Goal: Task Accomplishment & Management: Use online tool/utility

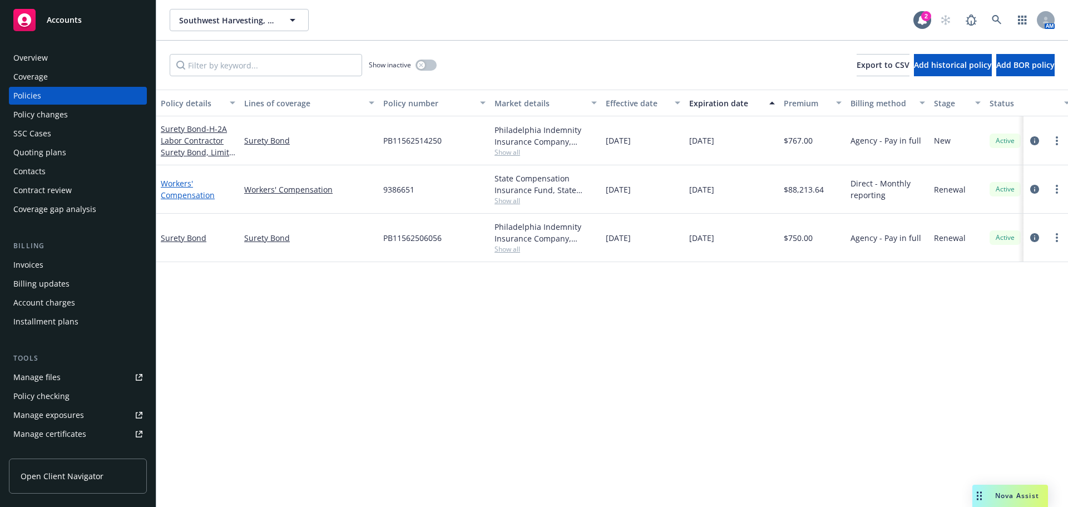
click at [181, 191] on link "Workers' Compensation" at bounding box center [188, 189] width 54 height 22
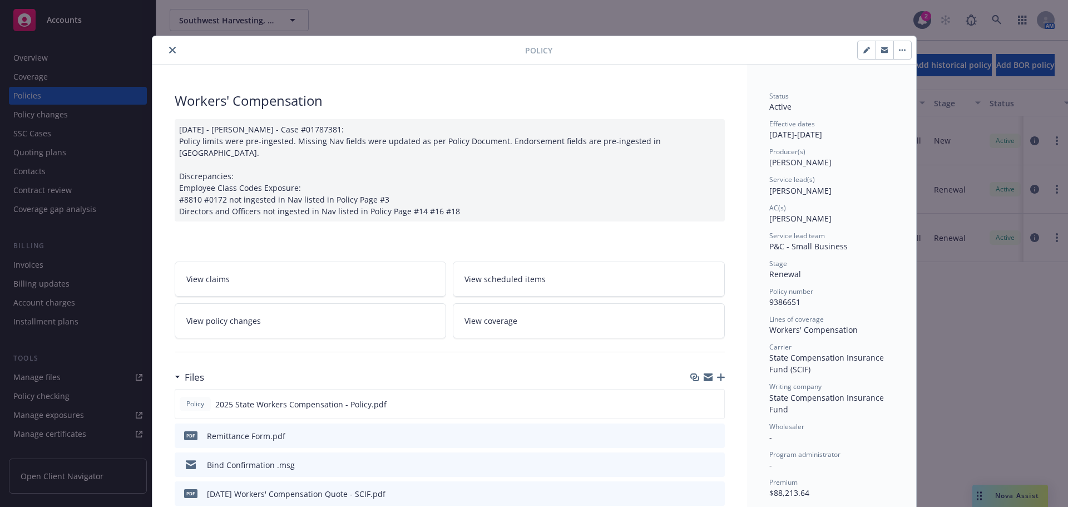
click at [169, 50] on icon "close" at bounding box center [172, 50] width 7 height 7
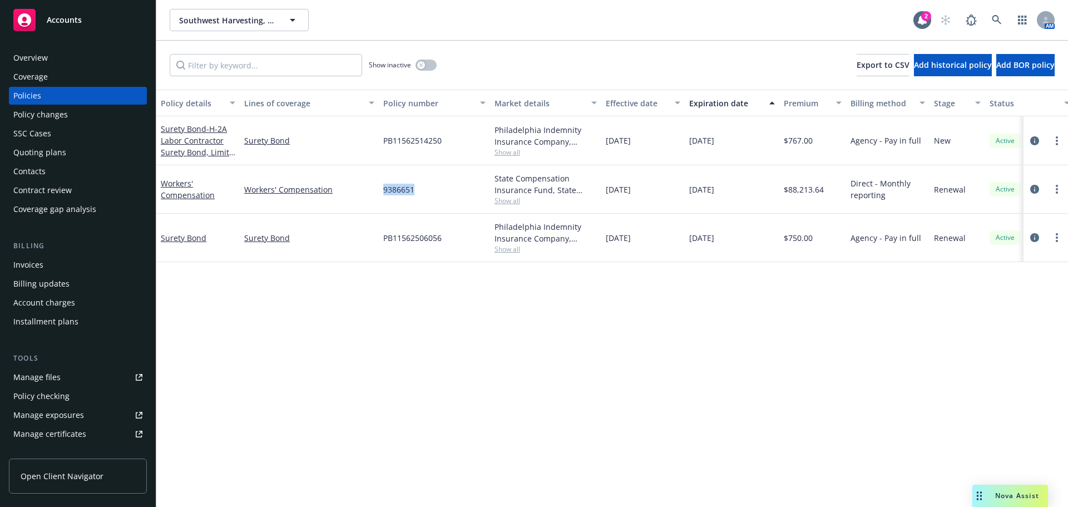
drag, startPoint x: 418, startPoint y: 190, endPoint x: 377, endPoint y: 193, distance: 41.8
click at [377, 193] on div "Workers' Compensation Workers' Compensation 9386651 State Compensation Insuranc…" at bounding box center [693, 189] width 1074 height 48
copy div "9386651"
click at [1059, 192] on link "more" at bounding box center [1056, 188] width 13 height 13
click at [1004, 347] on link "Copy logging email" at bounding box center [997, 345] width 131 height 22
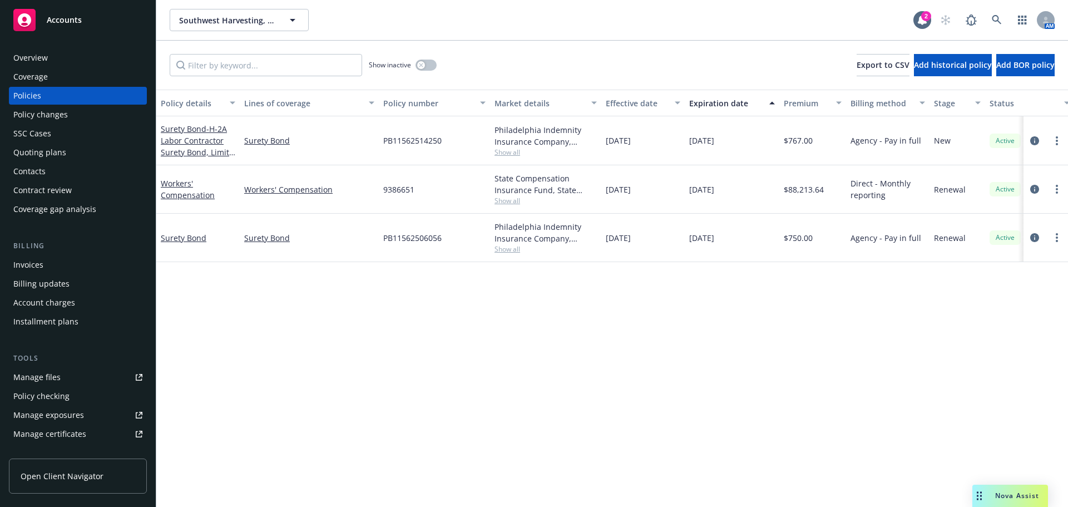
click at [108, 22] on div "Accounts" at bounding box center [77, 20] width 129 height 22
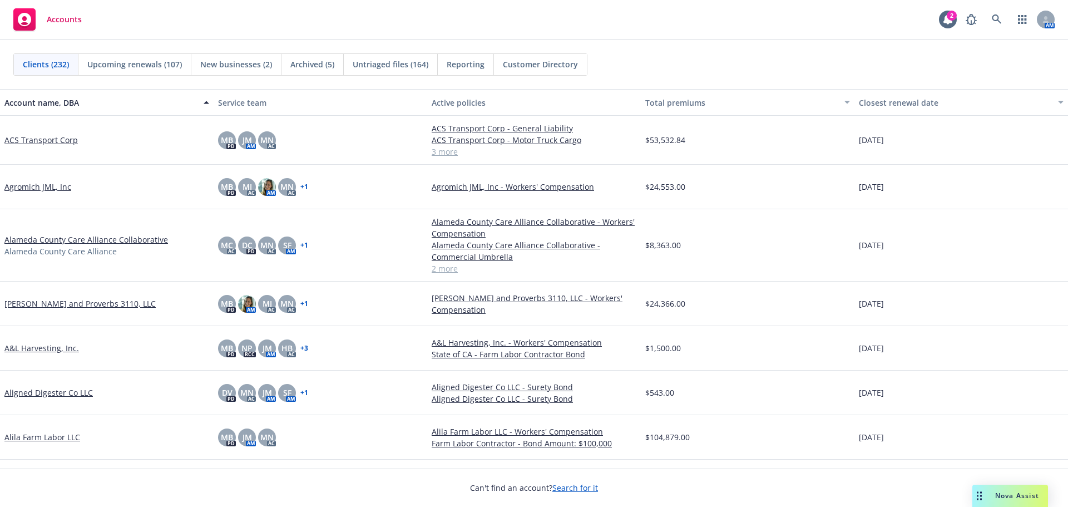
click at [400, 66] on span "Untriaged files (164)" at bounding box center [391, 64] width 76 height 12
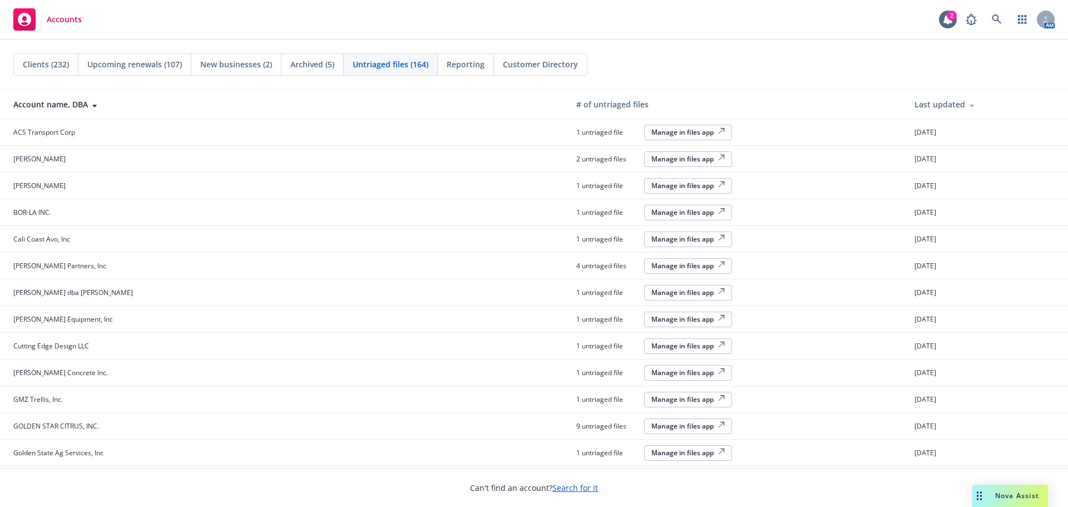
click at [651, 134] on div "Manage in files app" at bounding box center [687, 131] width 73 height 9
click at [651, 135] on div "Manage in files app" at bounding box center [687, 131] width 73 height 9
click at [651, 136] on div "Manage in files app" at bounding box center [687, 131] width 73 height 9
click at [651, 132] on div "Manage in files app" at bounding box center [687, 131] width 73 height 9
click at [655, 132] on div "Manage in files app" at bounding box center [687, 131] width 73 height 9
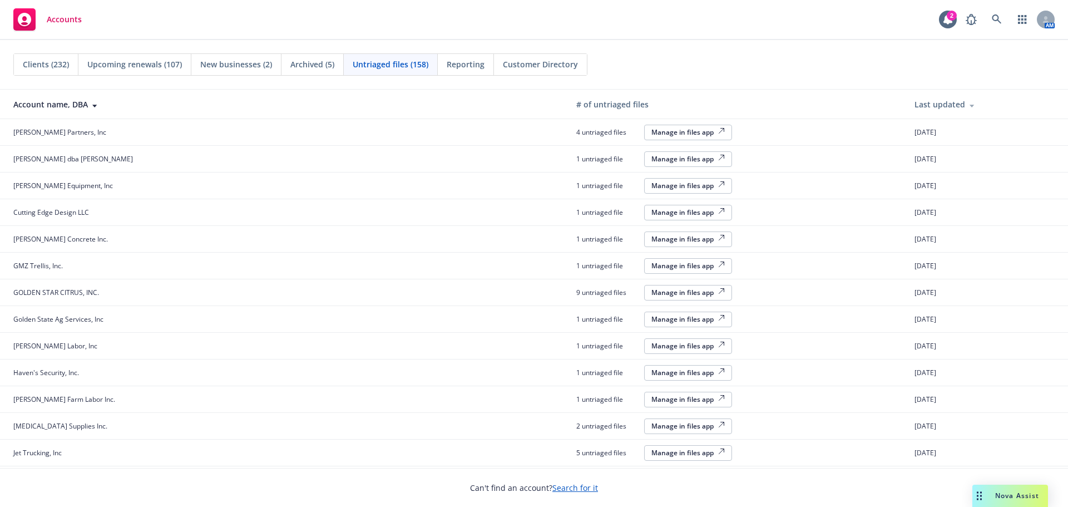
click at [651, 133] on div "Manage in files app" at bounding box center [687, 131] width 73 height 9
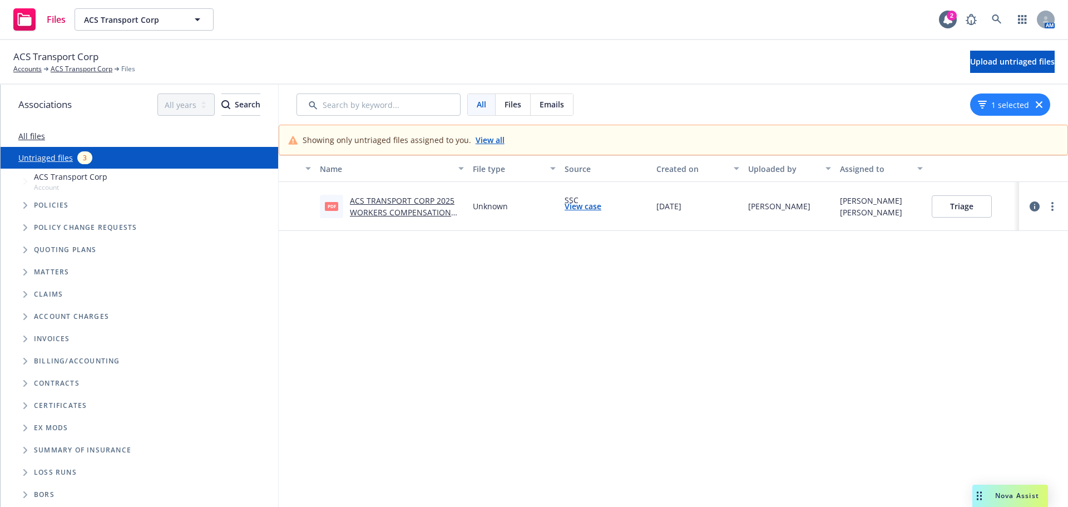
click at [412, 213] on link "ACS TRANSPORT CORP 2025 WORKERS COMPENSATION NOTICE OF CANCELLATION EFF 10-15-2…" at bounding box center [402, 218] width 105 height 46
click at [953, 208] on button "Triage" at bounding box center [962, 206] width 60 height 22
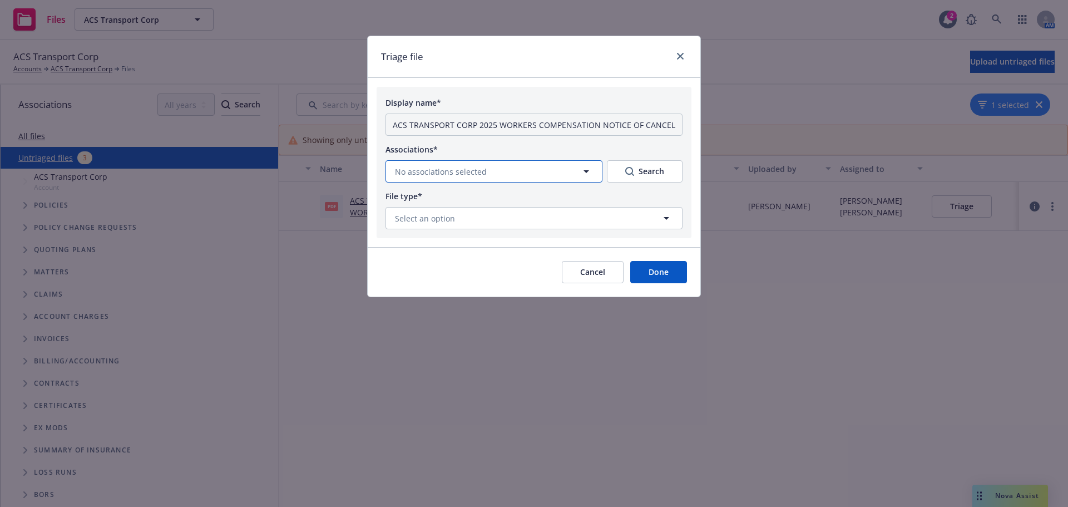
click at [489, 177] on button "No associations selected" at bounding box center [494, 171] width 217 height 22
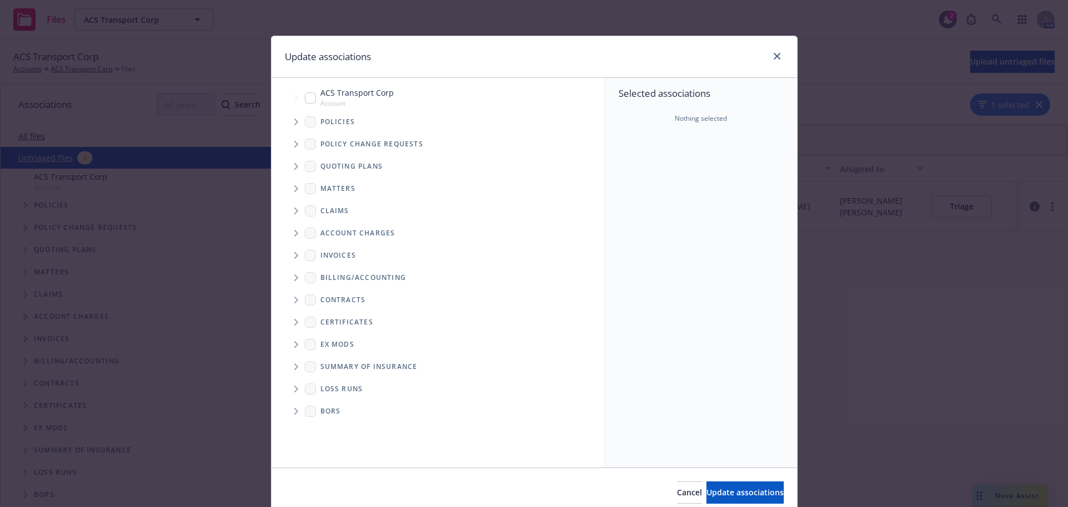
click at [287, 119] on span "Tree Example" at bounding box center [296, 122] width 18 height 18
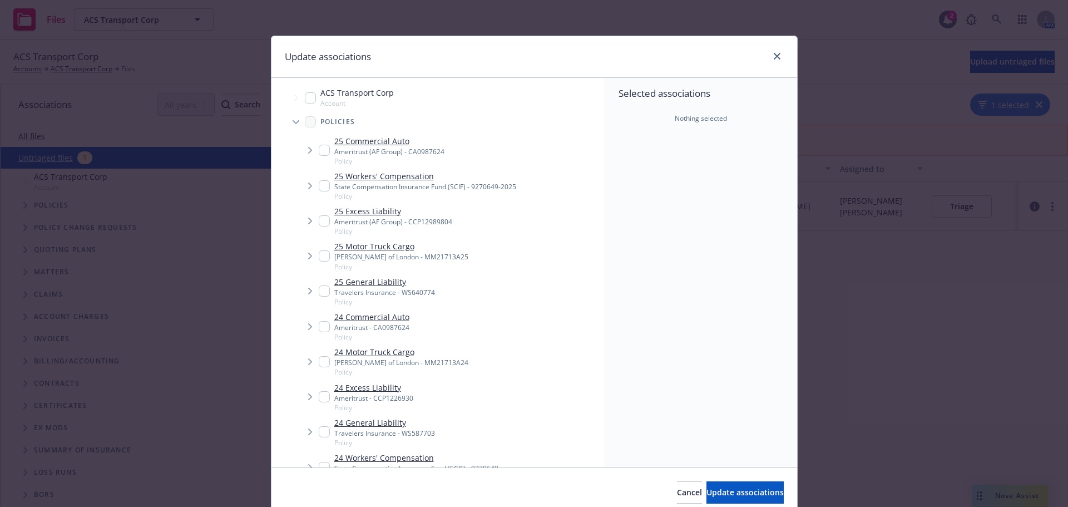
click at [766, 54] on div at bounding box center [775, 57] width 18 height 14
click at [774, 56] on icon "close" at bounding box center [777, 56] width 7 height 7
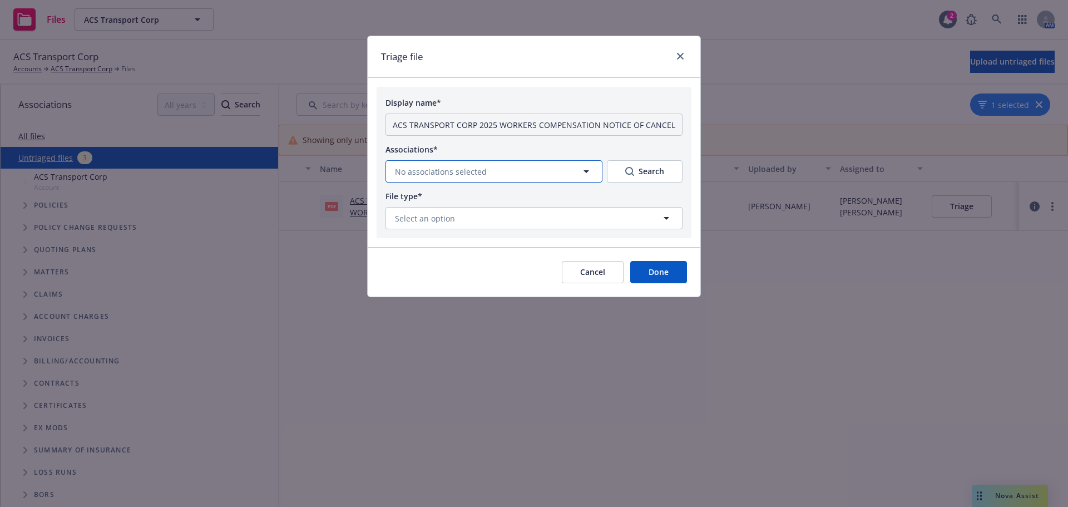
click at [547, 175] on button "No associations selected" at bounding box center [494, 171] width 217 height 22
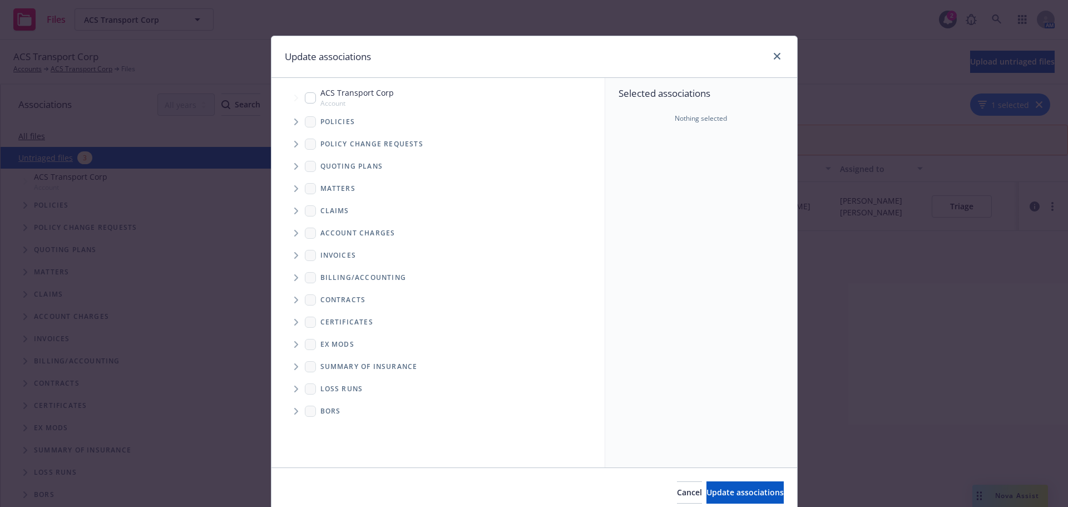
click at [289, 124] on span "Tree Example" at bounding box center [296, 122] width 18 height 18
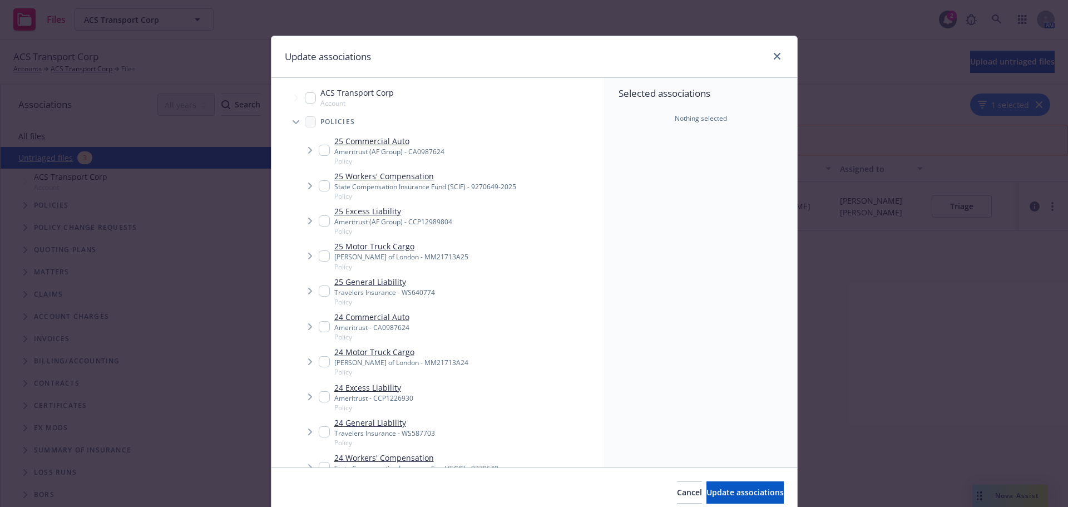
click at [308, 186] on icon "Tree Example" at bounding box center [310, 185] width 4 height 7
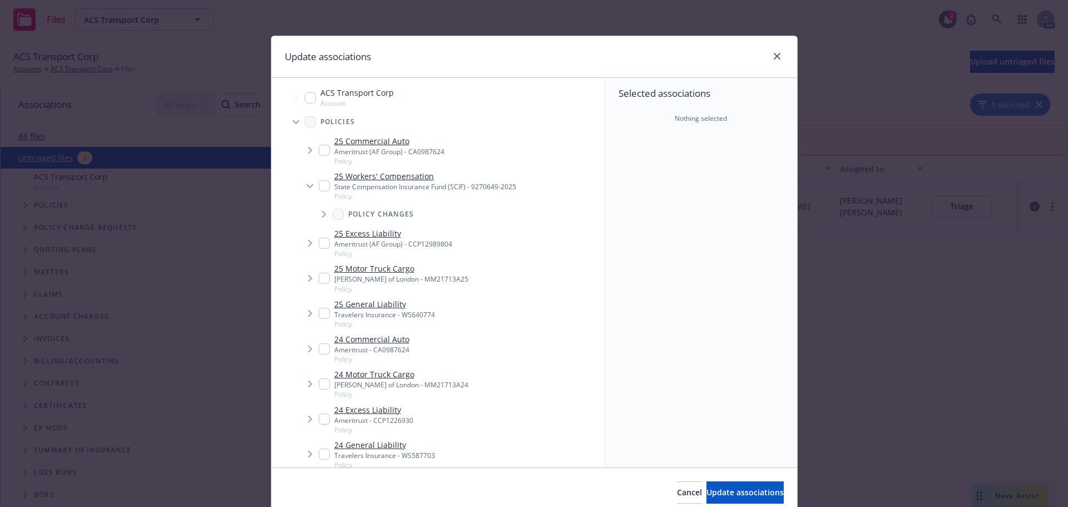
click at [315, 212] on span "Tree Example" at bounding box center [324, 214] width 18 height 18
click at [320, 213] on icon "Tree Example" at bounding box center [323, 215] width 7 height 4
click at [320, 181] on input "Tree Example" at bounding box center [324, 185] width 11 height 11
checkbox input "true"
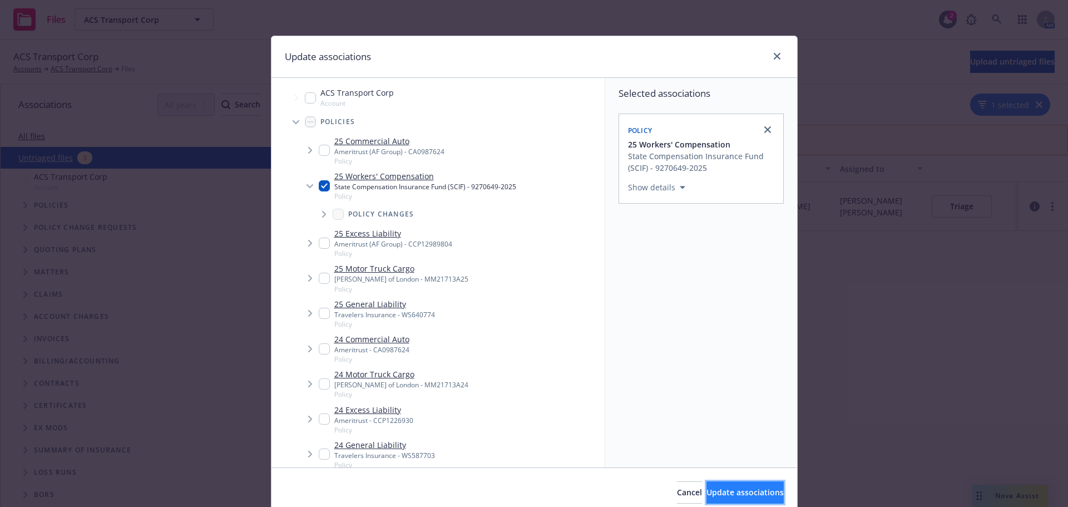
click at [709, 488] on span "Update associations" at bounding box center [745, 492] width 77 height 11
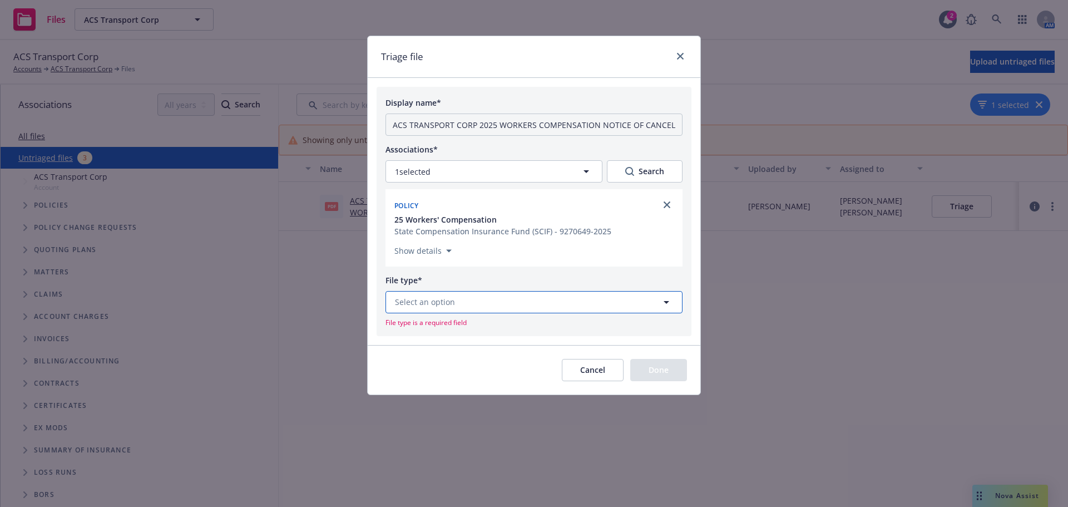
click at [452, 297] on span "Select an option" at bounding box center [425, 302] width 60 height 12
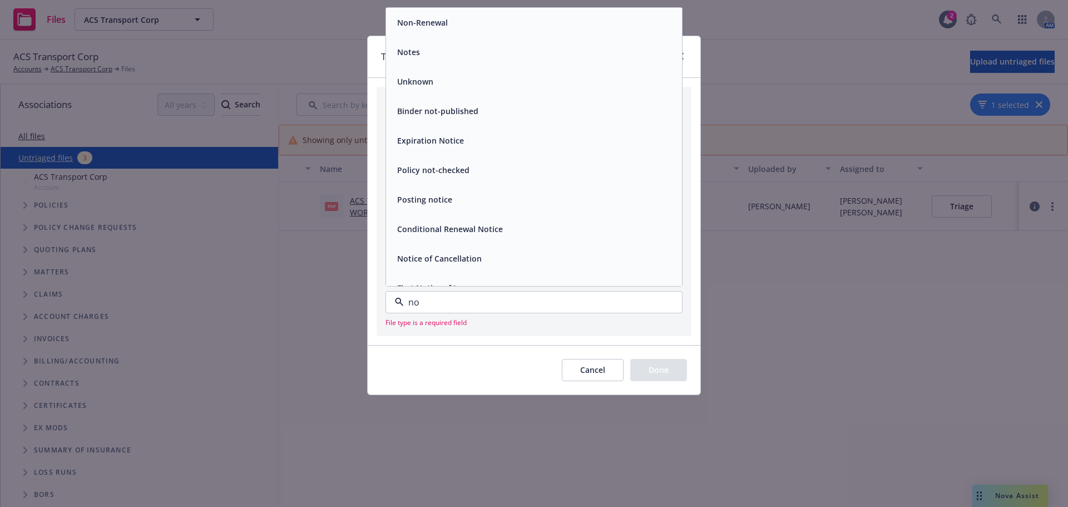
type input "not"
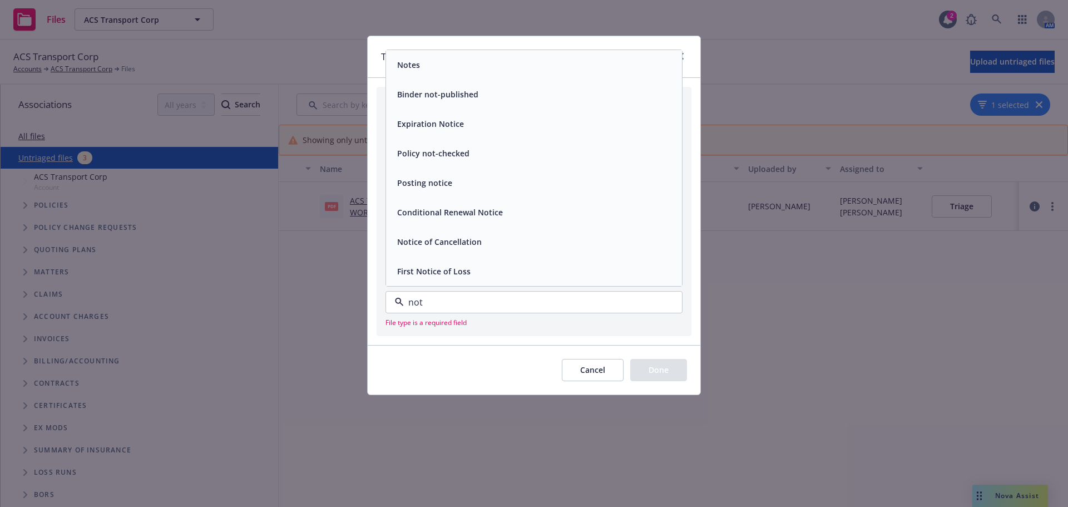
click at [487, 242] on div "Notice of Cancellation" at bounding box center [534, 242] width 283 height 16
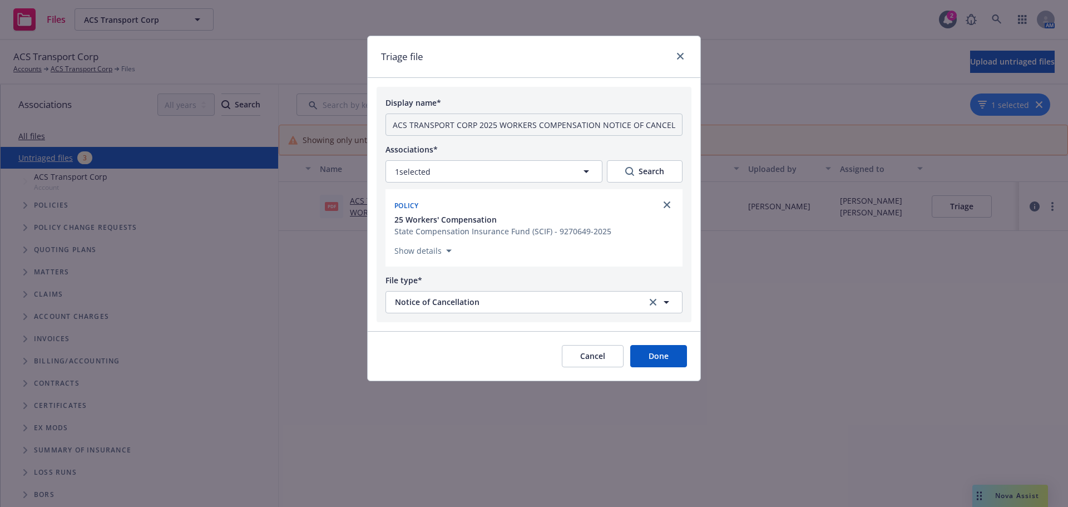
click at [661, 367] on button "Done" at bounding box center [658, 356] width 57 height 22
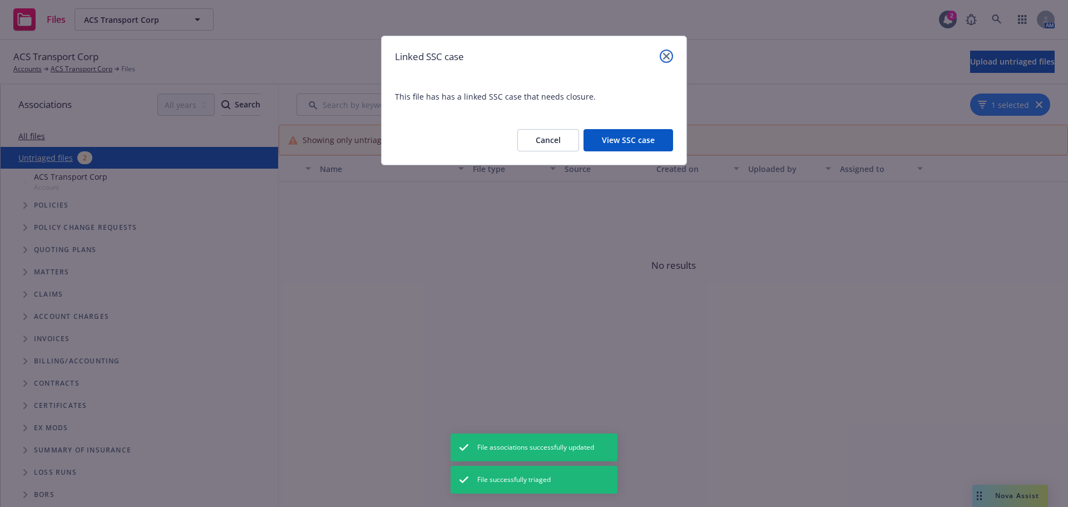
click at [667, 55] on icon "close" at bounding box center [666, 56] width 7 height 7
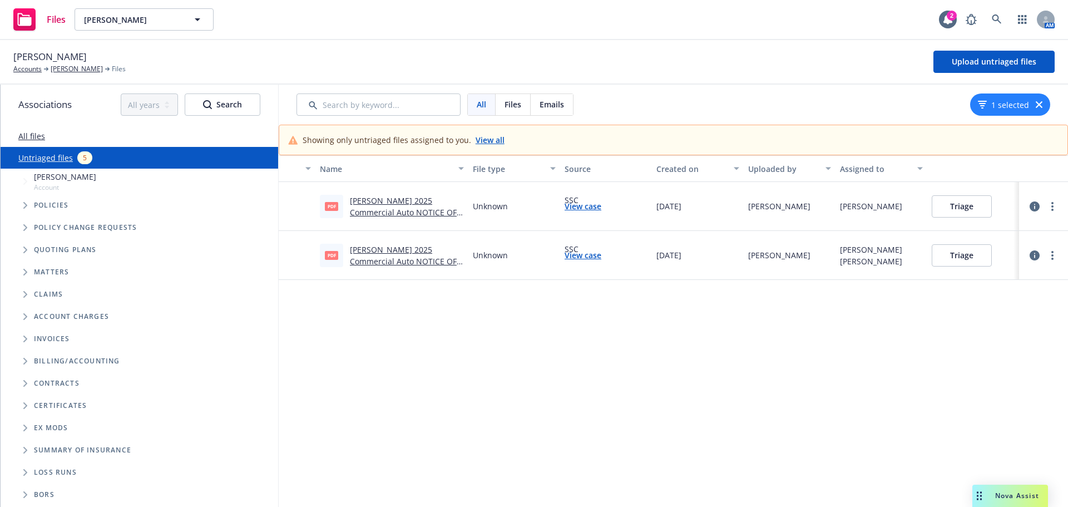
click at [389, 211] on link "[PERSON_NAME] 2025 Commercial Auto NOTICE OF REINSTATEMENT EFF. [DATE].pdf" at bounding box center [403, 218] width 107 height 46
click at [944, 258] on button "Triage" at bounding box center [962, 255] width 60 height 22
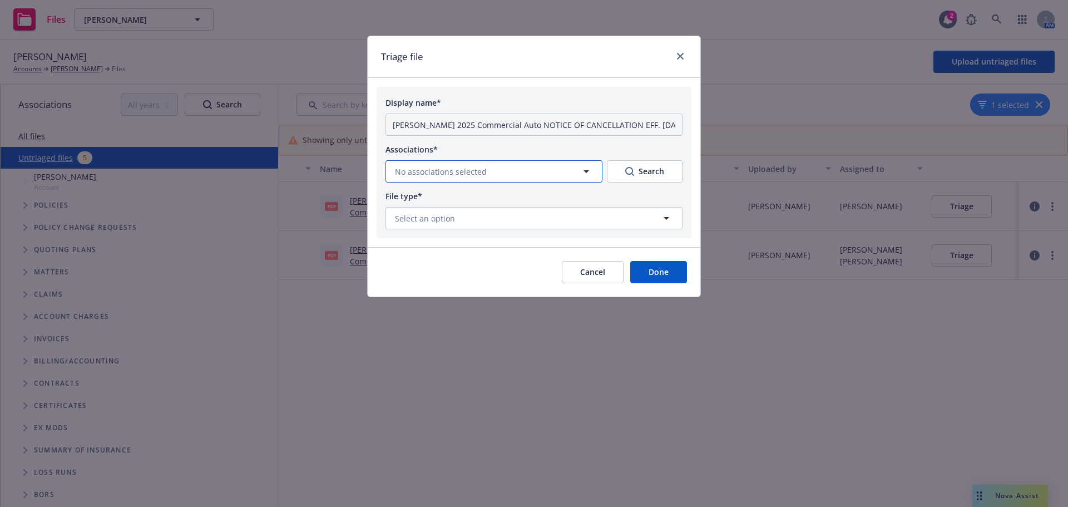
click at [465, 162] on button "No associations selected" at bounding box center [494, 171] width 217 height 22
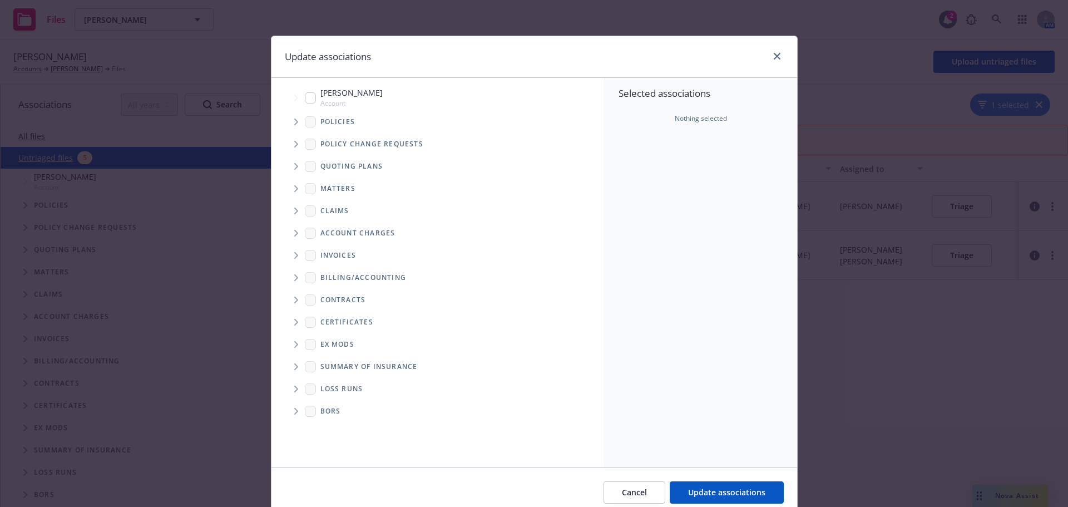
click at [288, 123] on span "Tree Example" at bounding box center [296, 122] width 18 height 18
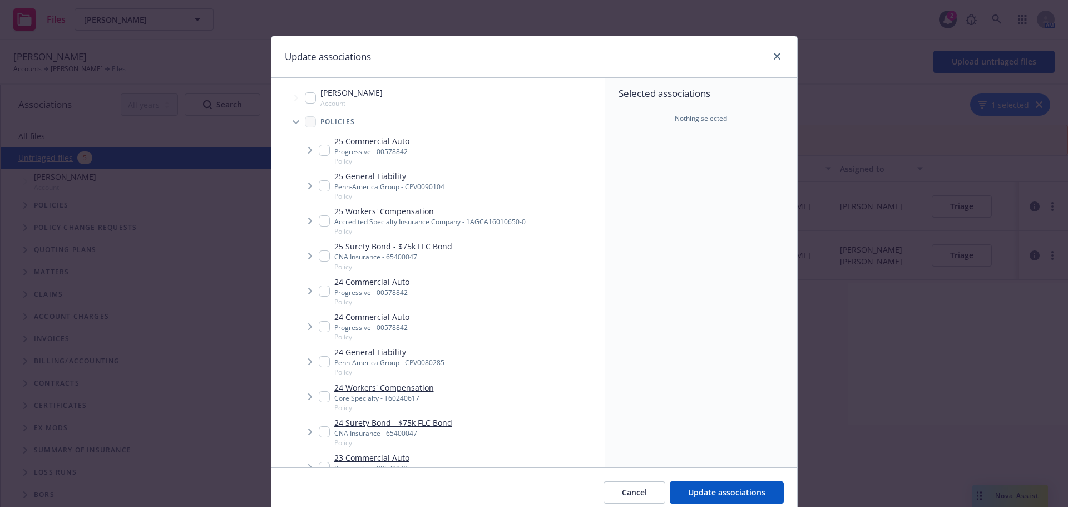
click at [319, 152] on input "Tree Example" at bounding box center [324, 150] width 11 height 11
checkbox input "true"
click at [695, 493] on span "Update associations" at bounding box center [726, 492] width 77 height 11
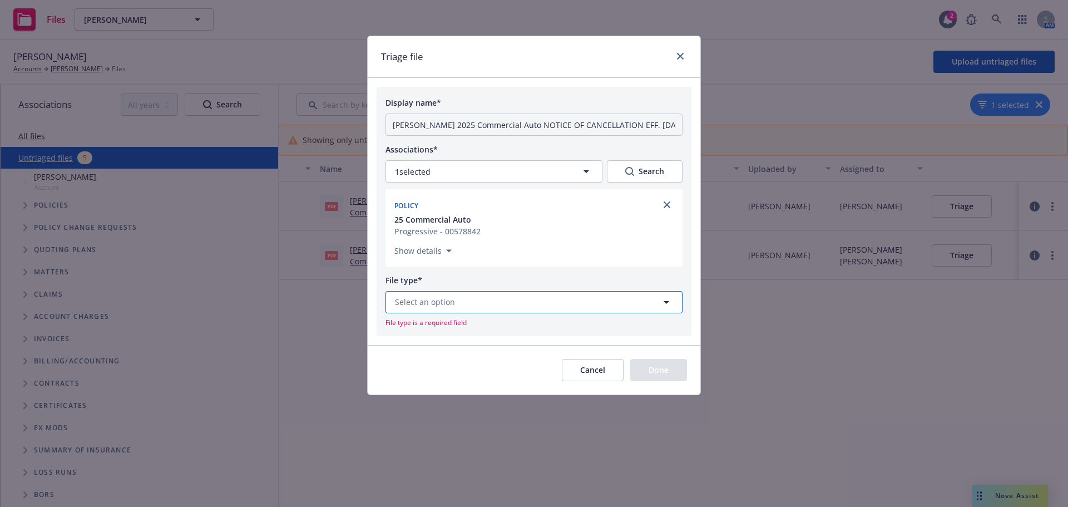
click at [484, 303] on button "Select an option" at bounding box center [534, 302] width 297 height 22
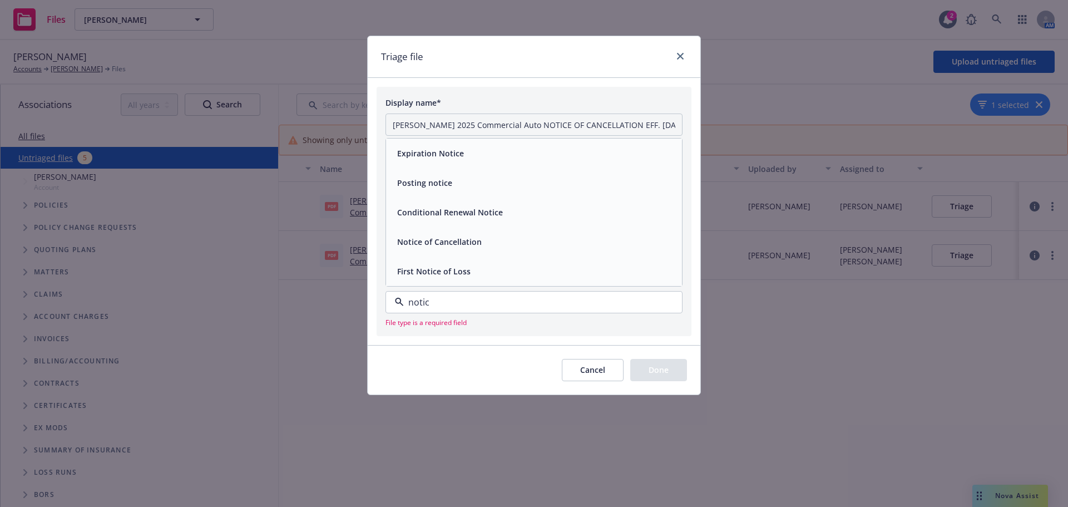
type input "notice"
click at [460, 239] on span "Notice of Cancellation" at bounding box center [439, 242] width 85 height 12
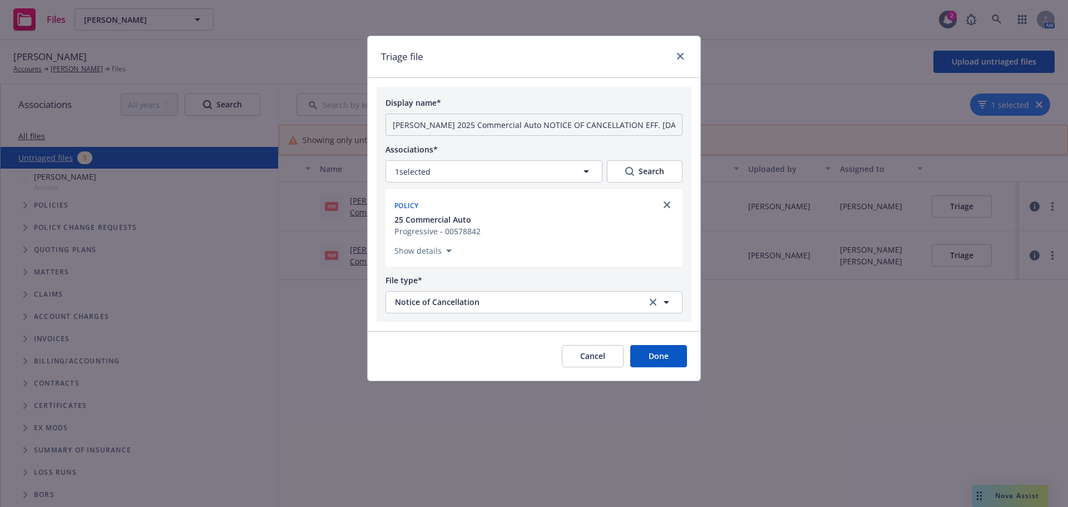
click at [661, 357] on button "Done" at bounding box center [658, 356] width 57 height 22
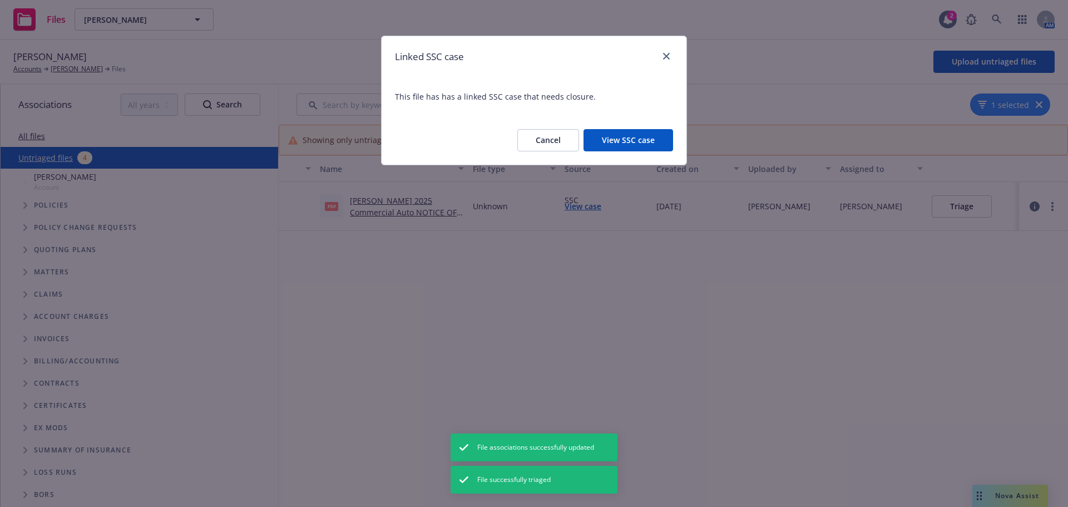
click at [553, 139] on button "Cancel" at bounding box center [548, 140] width 62 height 22
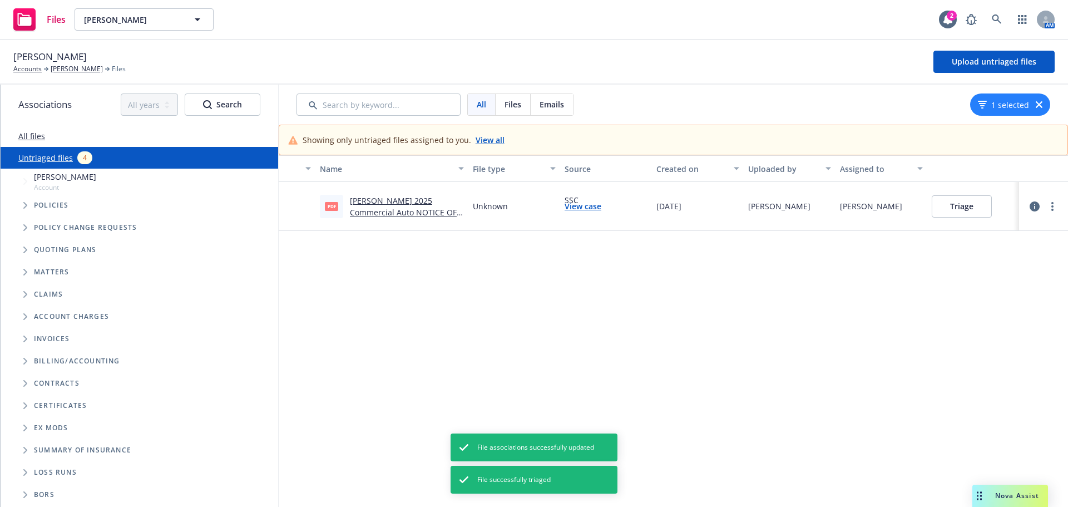
click at [959, 210] on button "Triage" at bounding box center [962, 206] width 60 height 22
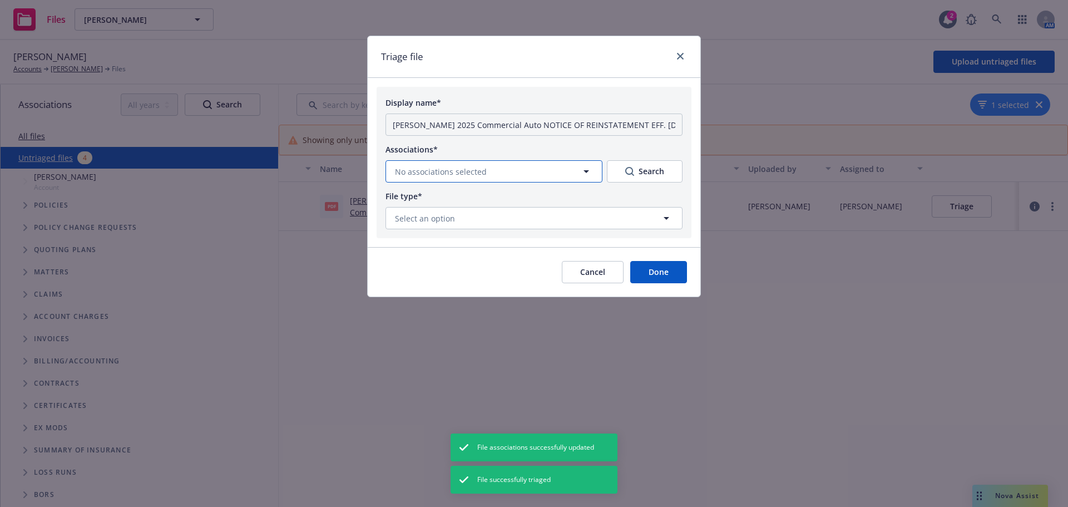
click at [483, 169] on span "No associations selected" at bounding box center [441, 172] width 92 height 12
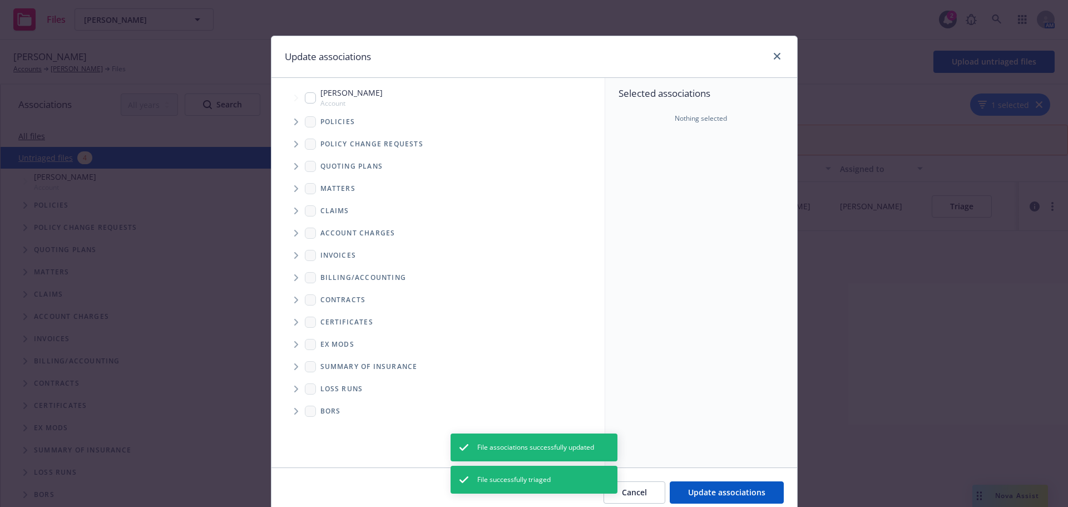
click at [294, 123] on icon "Tree Example" at bounding box center [296, 121] width 4 height 7
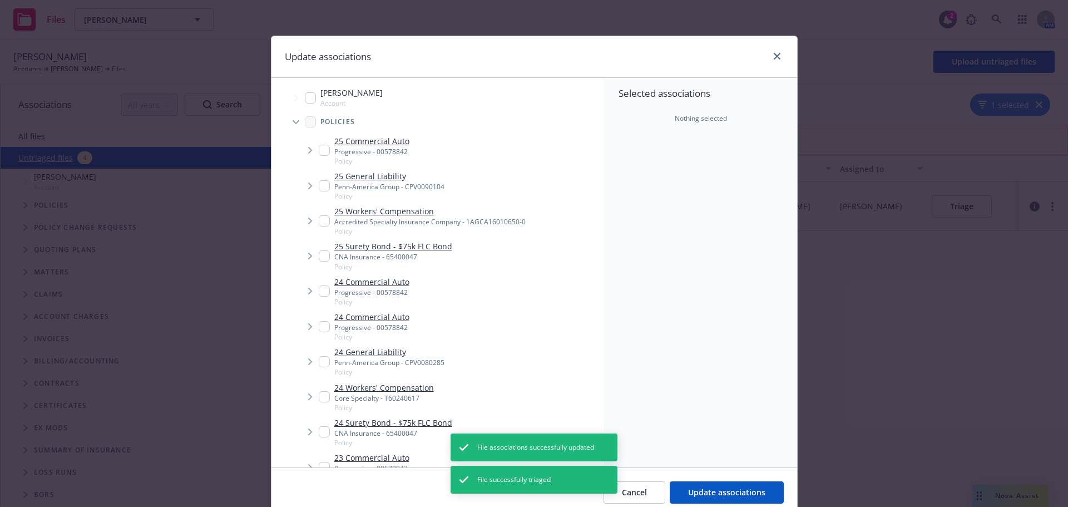
click at [324, 152] on input "Tree Example" at bounding box center [324, 150] width 11 height 11
checkbox input "true"
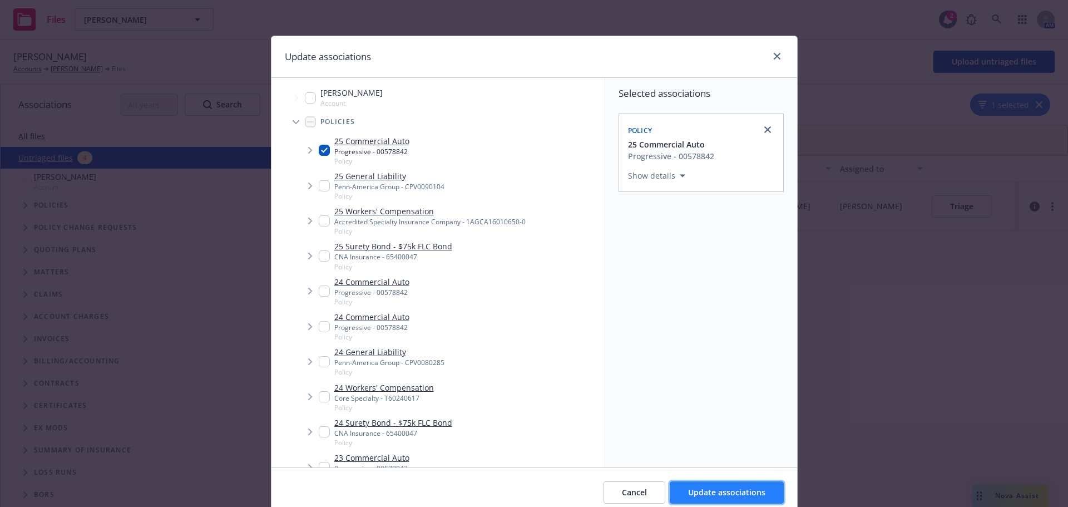
click at [701, 495] on span "Update associations" at bounding box center [726, 492] width 77 height 11
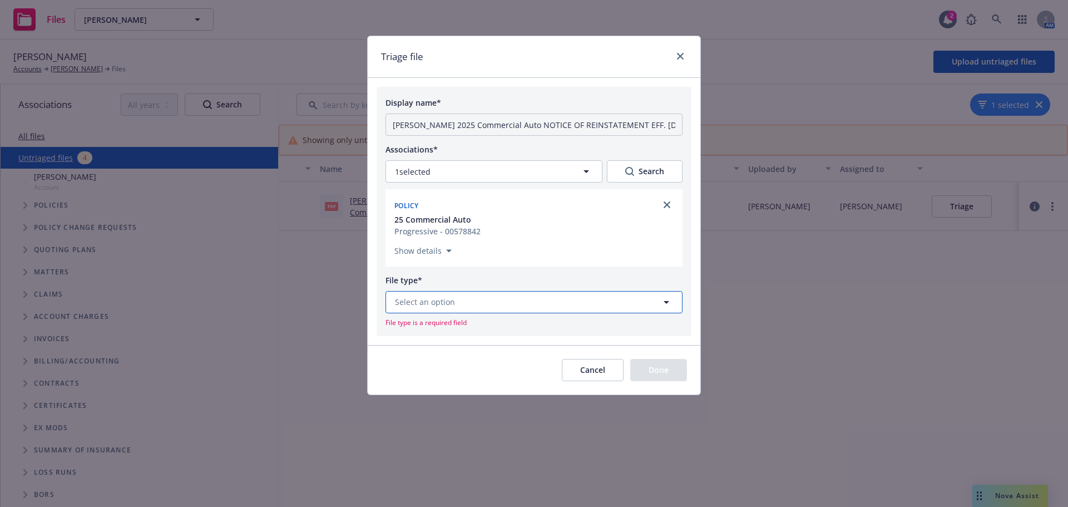
click at [473, 297] on button "Select an option" at bounding box center [534, 302] width 297 height 22
type input "re"
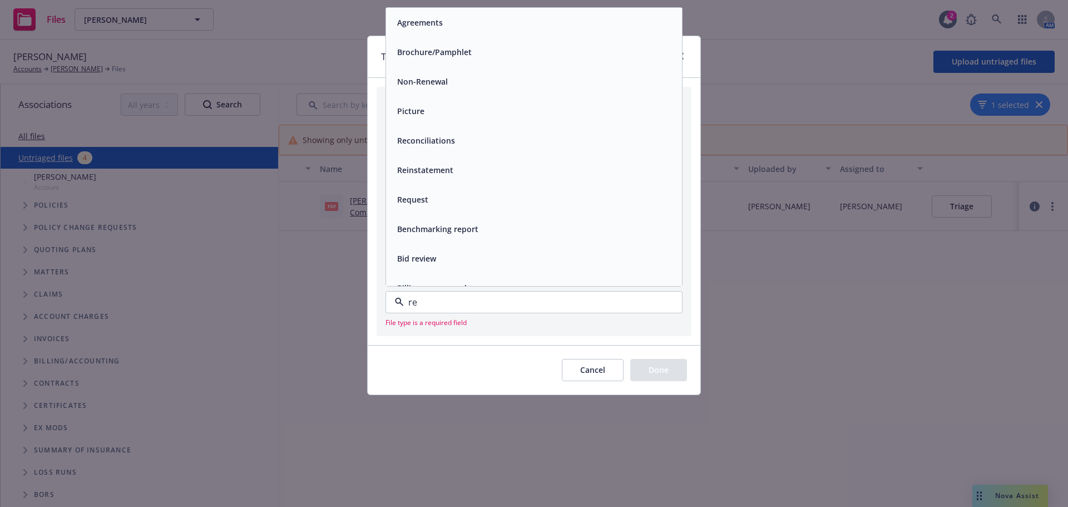
click at [456, 168] on div "Reinstatement" at bounding box center [534, 170] width 283 height 16
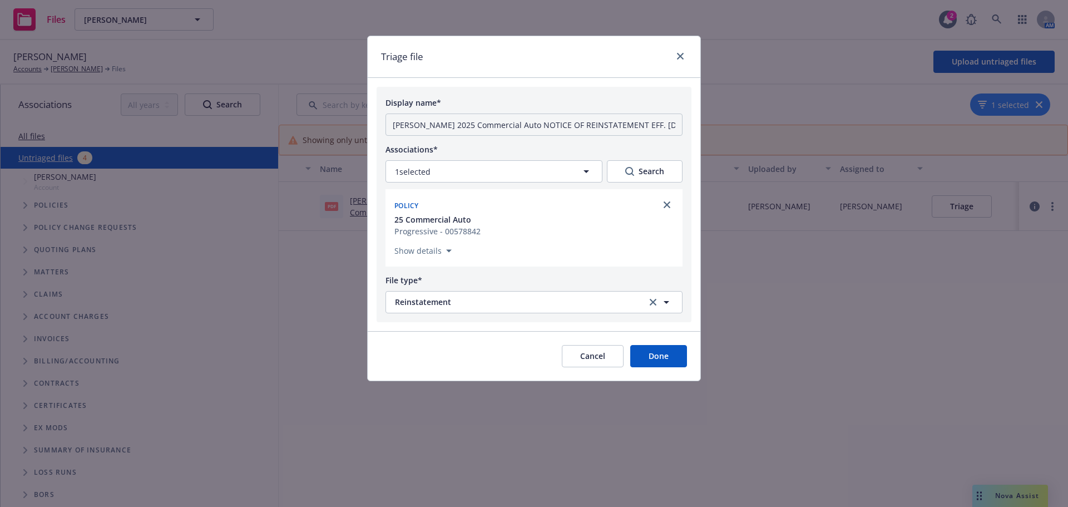
click at [668, 361] on button "Done" at bounding box center [658, 356] width 57 height 22
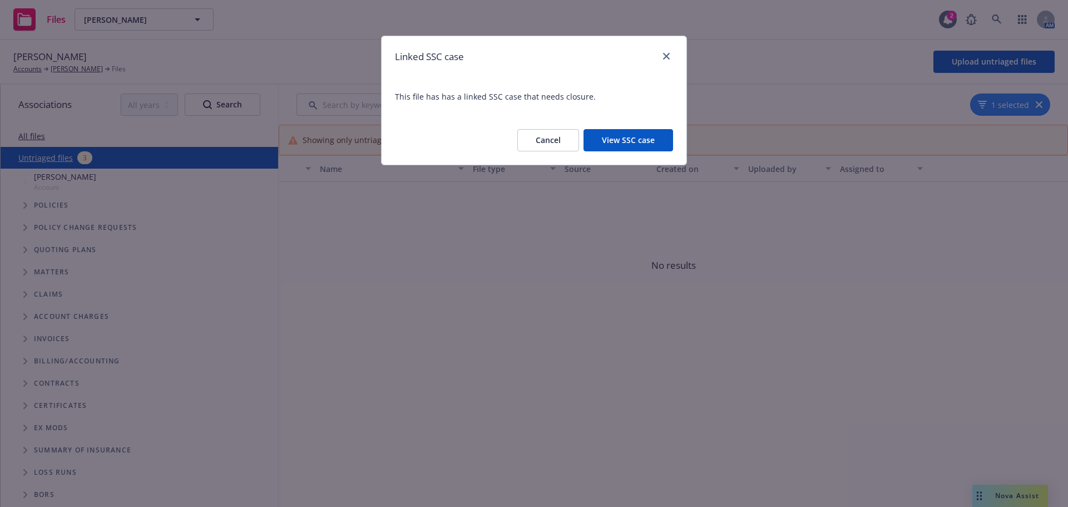
click at [530, 140] on button "Cancel" at bounding box center [548, 140] width 62 height 22
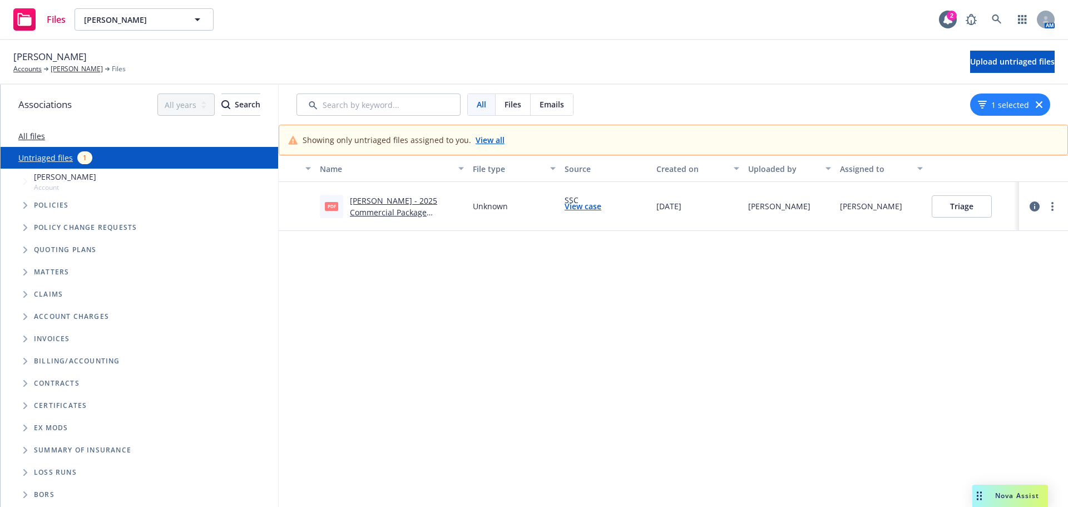
click at [390, 211] on link "Arie De Jong - 2025 Commercial Package Endorsement 13-2.pdf" at bounding box center [393, 212] width 87 height 34
click at [378, 213] on link "Arie De Jong - 2025 Commercial Package Endorsement 13-2.pdf" at bounding box center [393, 212] width 87 height 34
click at [951, 200] on button "Triage" at bounding box center [962, 206] width 60 height 22
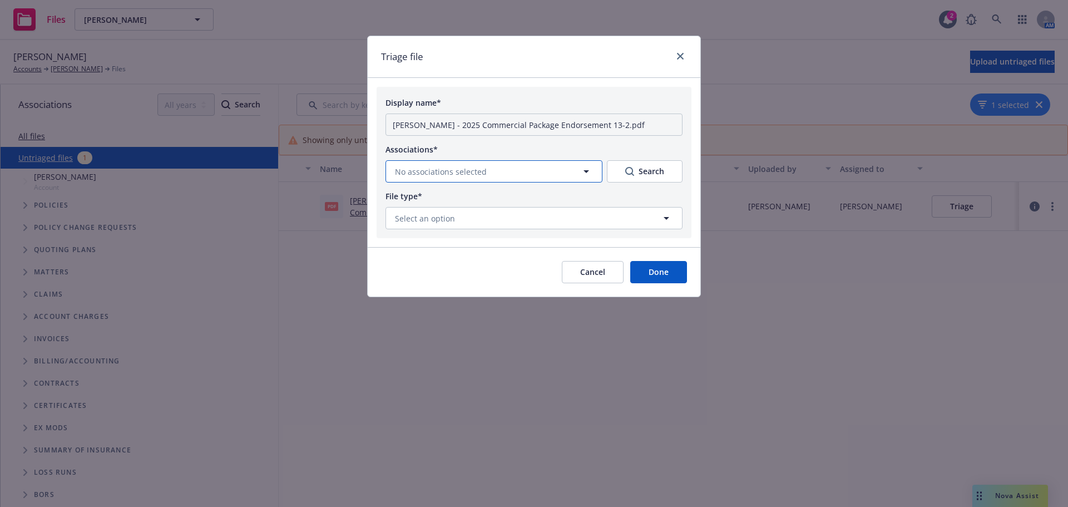
click at [517, 172] on button "No associations selected" at bounding box center [494, 171] width 217 height 22
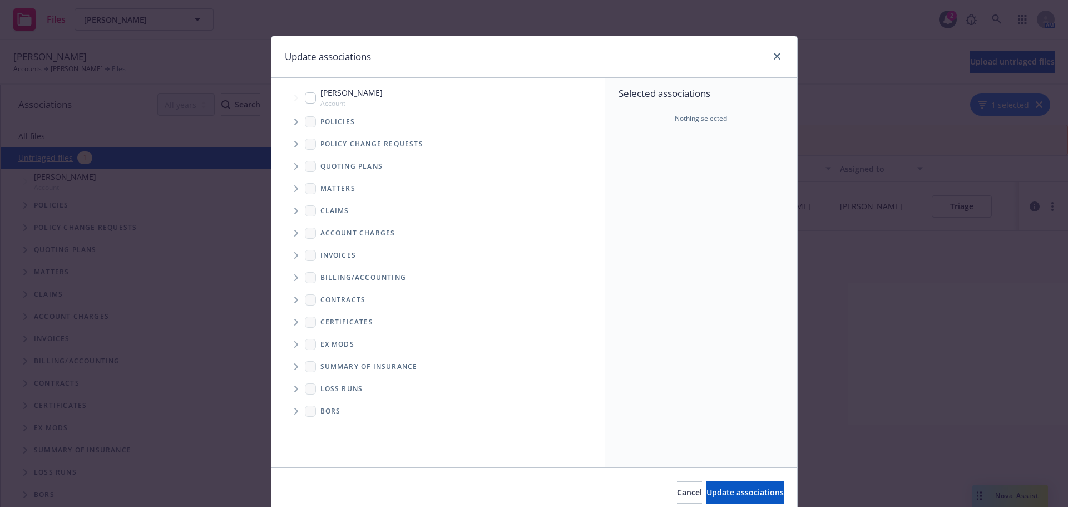
click at [288, 145] on span "Tree Example" at bounding box center [296, 144] width 18 height 18
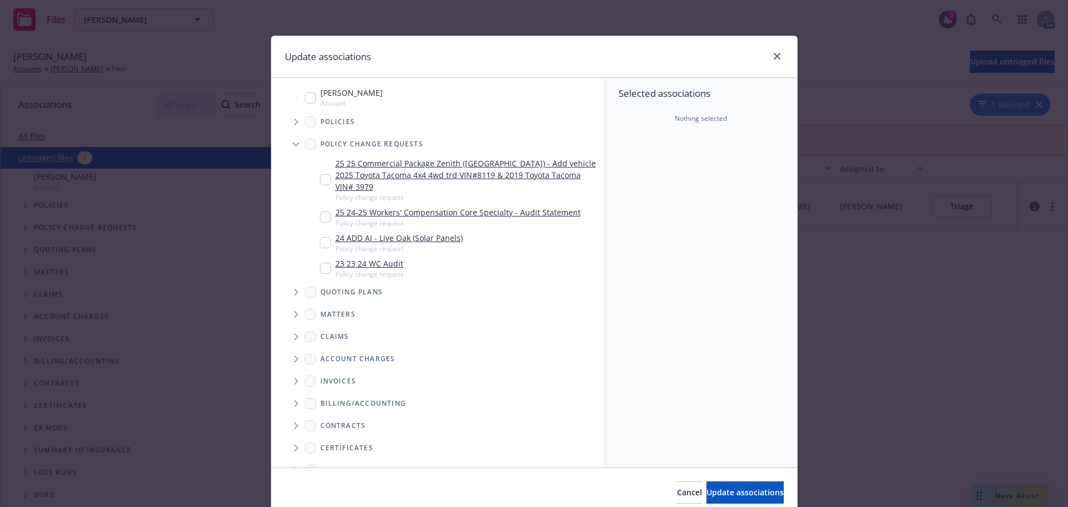
click at [320, 174] on input "Tree Example" at bounding box center [325, 179] width 11 height 11
checkbox input "true"
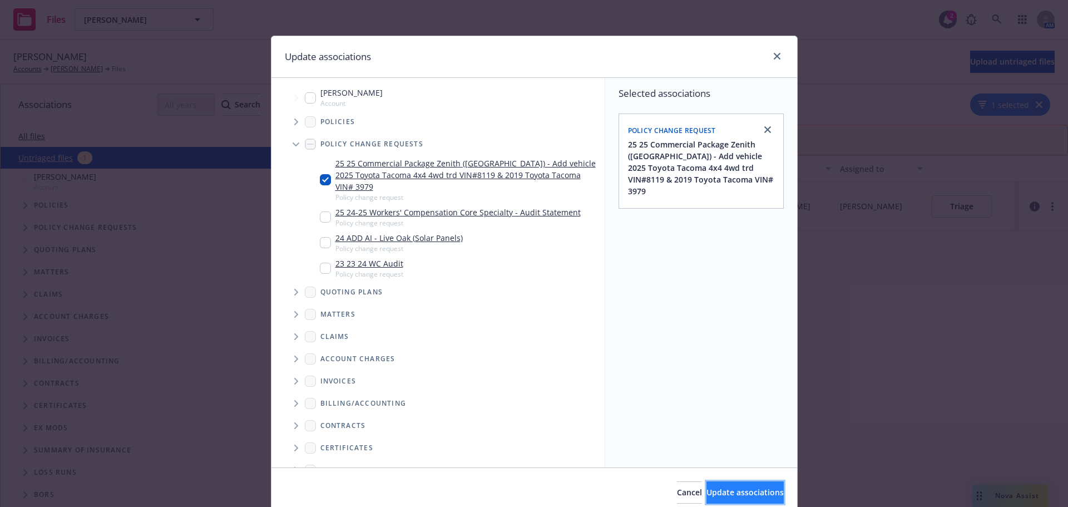
click at [707, 495] on span "Update associations" at bounding box center [745, 492] width 77 height 11
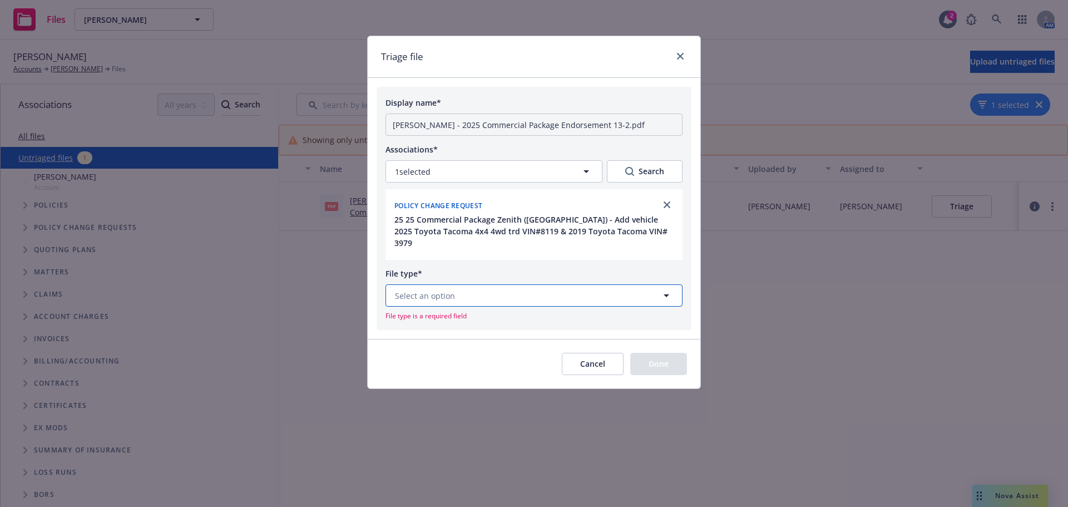
click at [472, 292] on button "Select an option" at bounding box center [534, 295] width 297 height 22
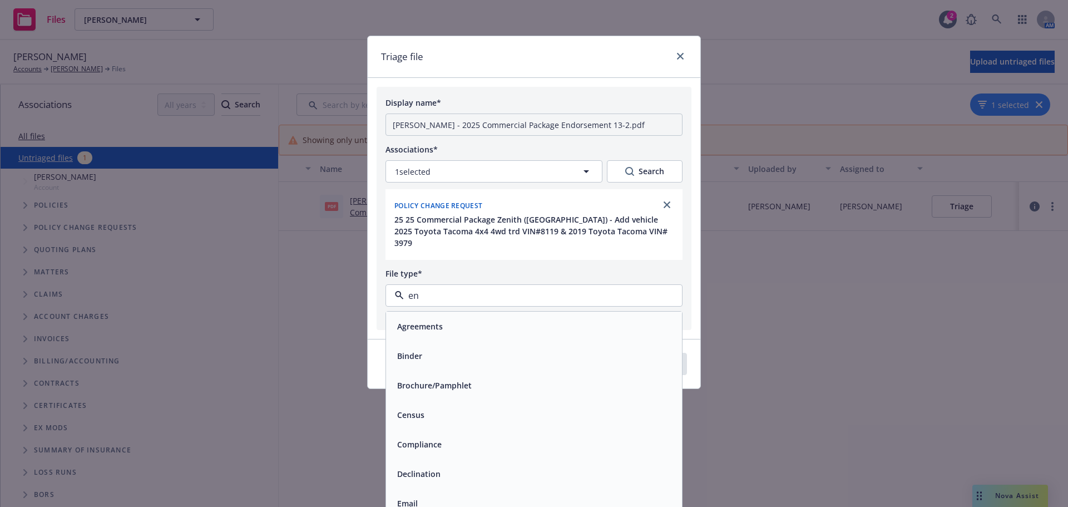
type input "end"
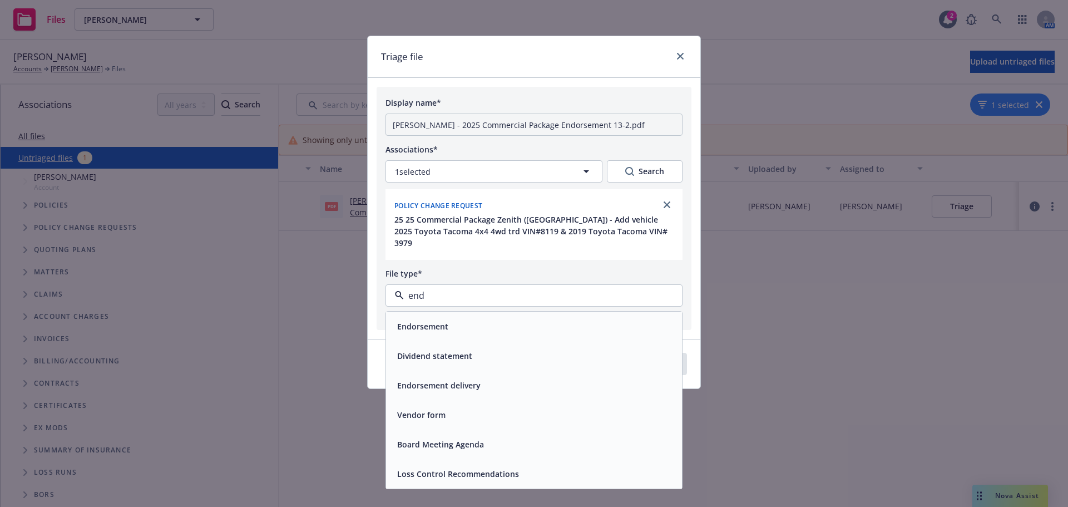
click at [466, 326] on div "Endorsement" at bounding box center [534, 326] width 296 height 29
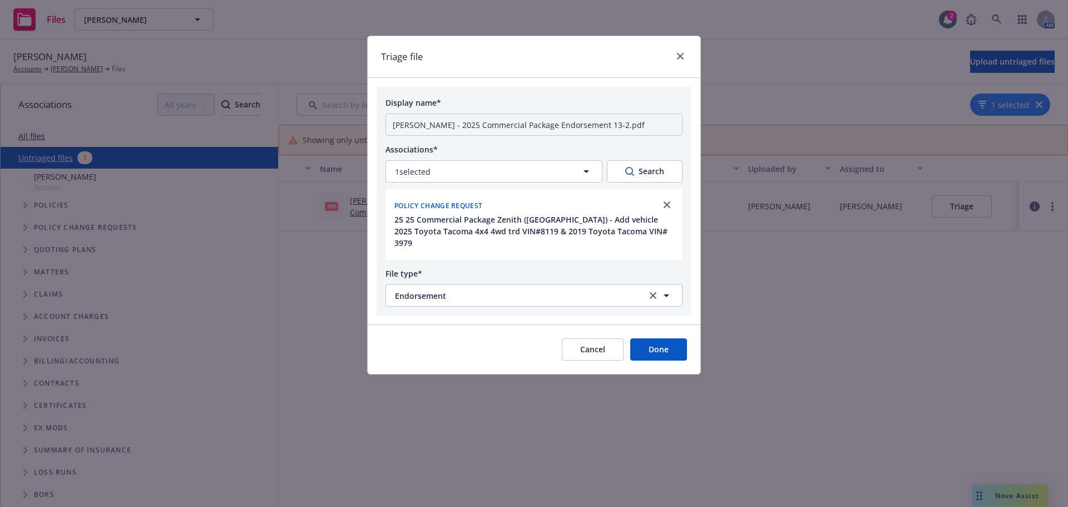
click at [664, 339] on button "Done" at bounding box center [658, 349] width 57 height 22
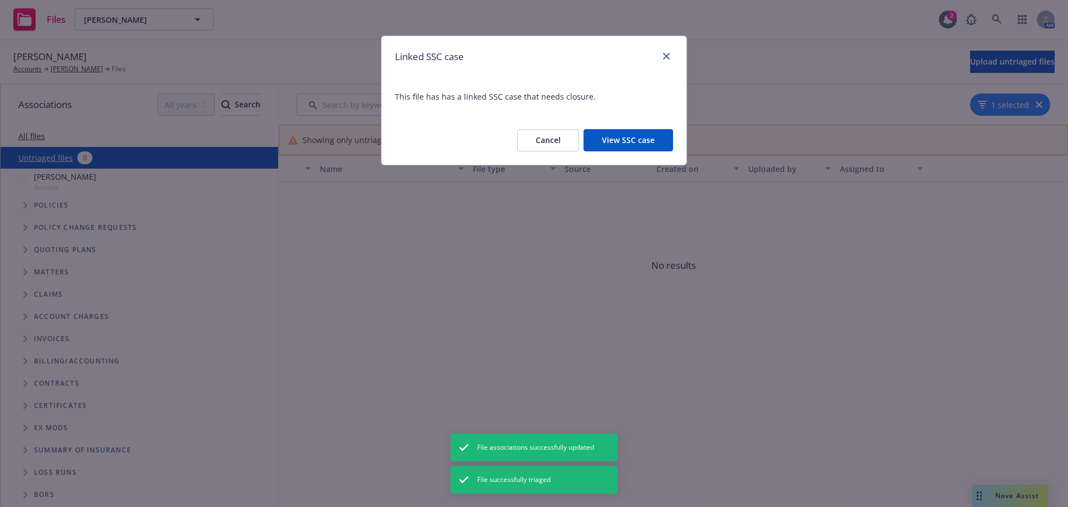
click at [543, 139] on button "Cancel" at bounding box center [548, 140] width 62 height 22
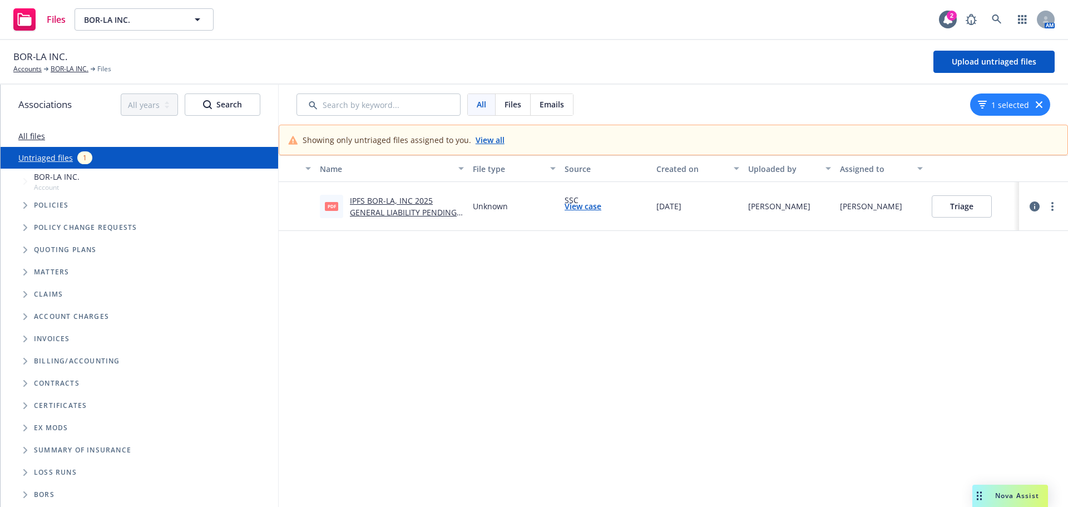
click at [373, 213] on link "IPFS BOR-LA, INC 2025 GENERAL LIABILITY PENDING POLICY NUMBER REQUEST.pdf" at bounding box center [406, 212] width 113 height 34
click at [959, 208] on button "Triage" at bounding box center [962, 206] width 60 height 22
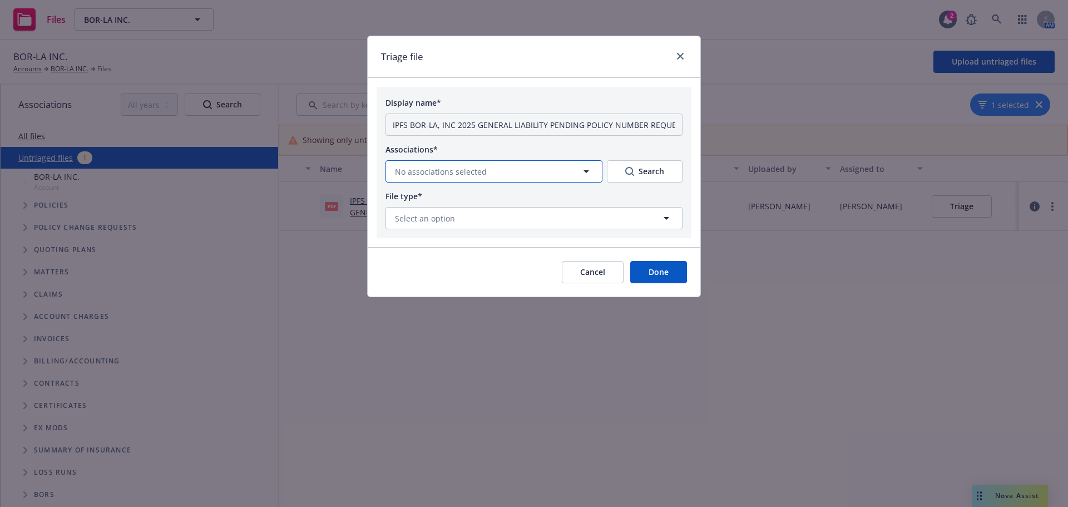
click at [426, 164] on button "No associations selected" at bounding box center [494, 171] width 217 height 22
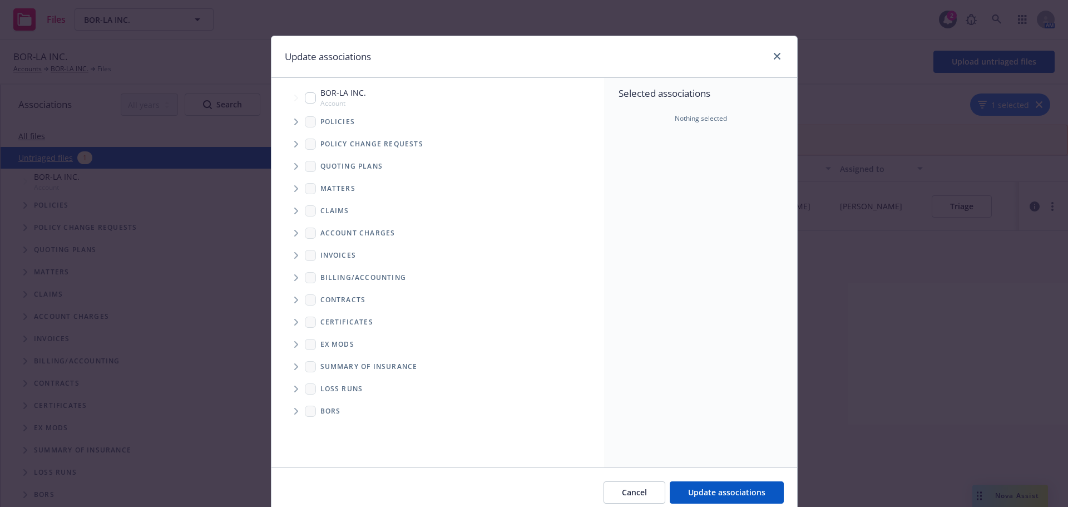
click at [295, 122] on span "Tree Example" at bounding box center [296, 122] width 18 height 18
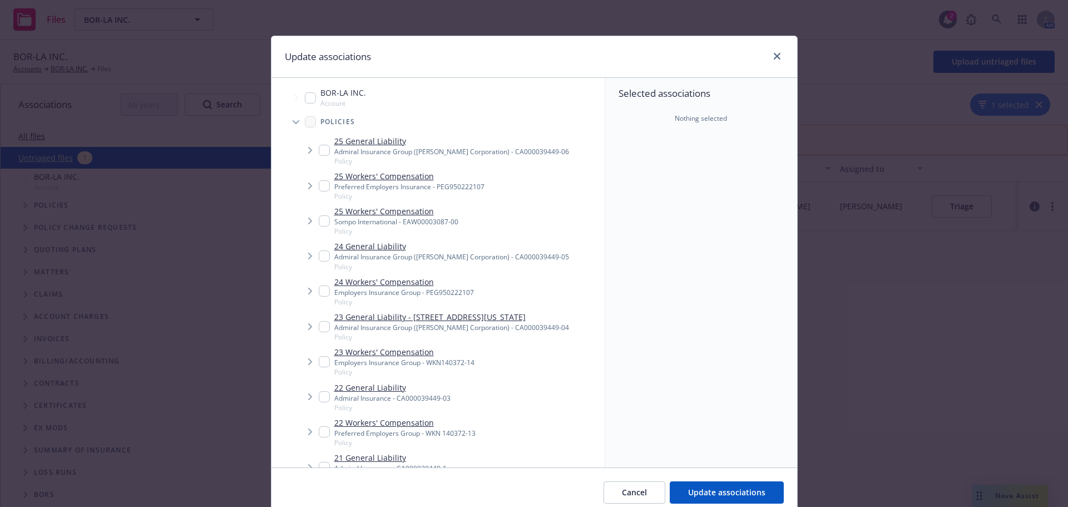
click at [312, 153] on span "Tree Example" at bounding box center [310, 150] width 18 height 18
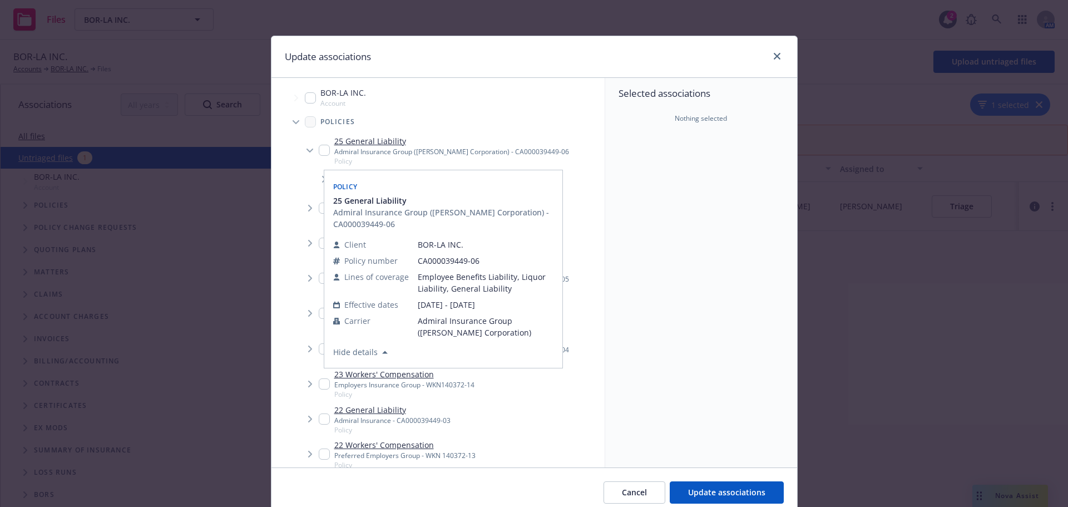
click at [321, 150] on input "Tree Example" at bounding box center [324, 150] width 11 height 11
checkbox input "true"
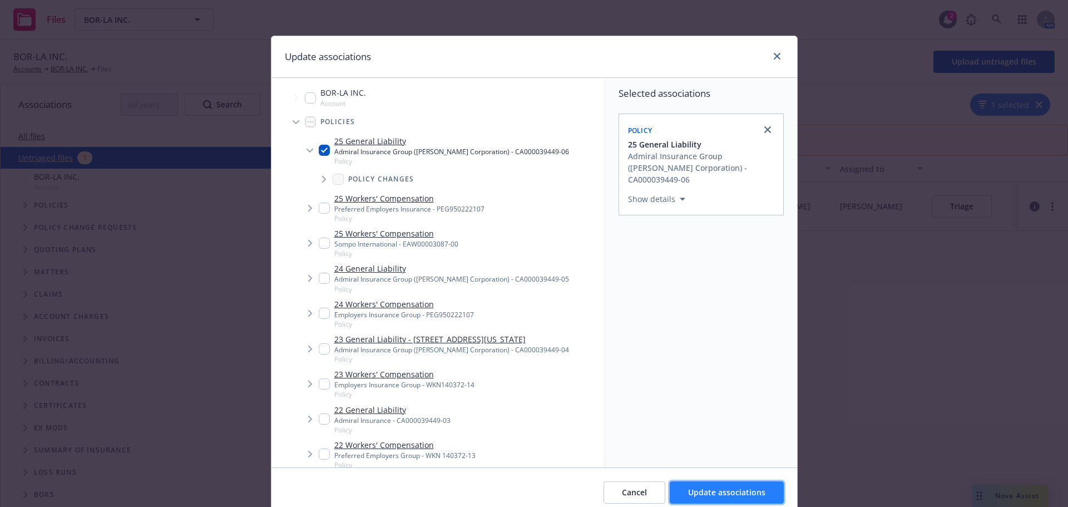
click at [690, 500] on button "Update associations" at bounding box center [727, 492] width 114 height 22
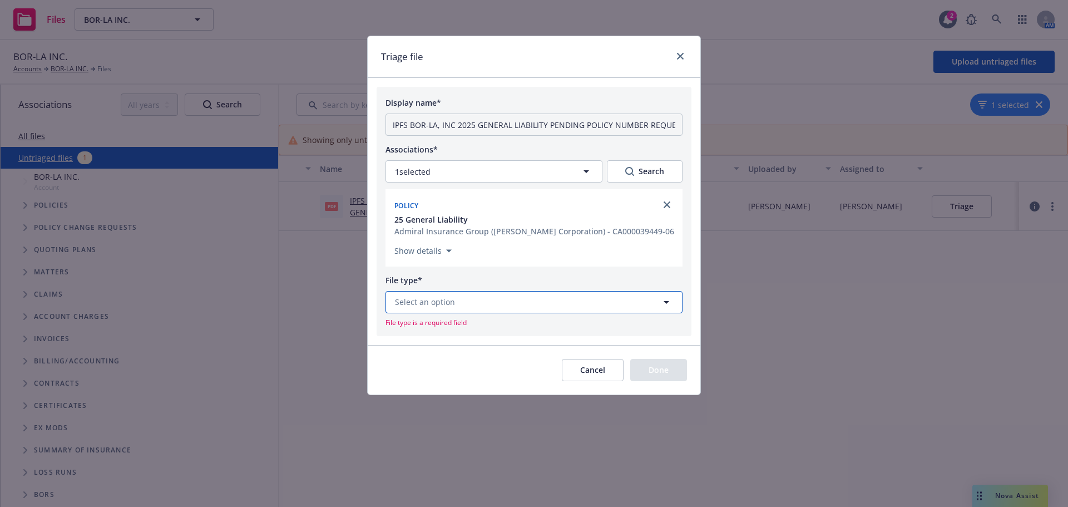
click at [452, 294] on button "Select an option" at bounding box center [534, 302] width 297 height 22
type input "i"
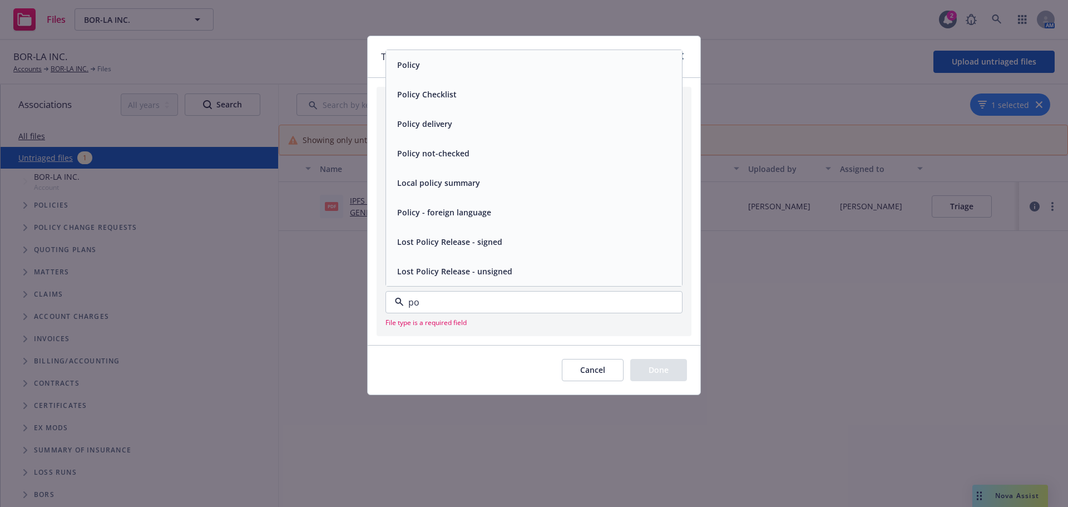
type input "p"
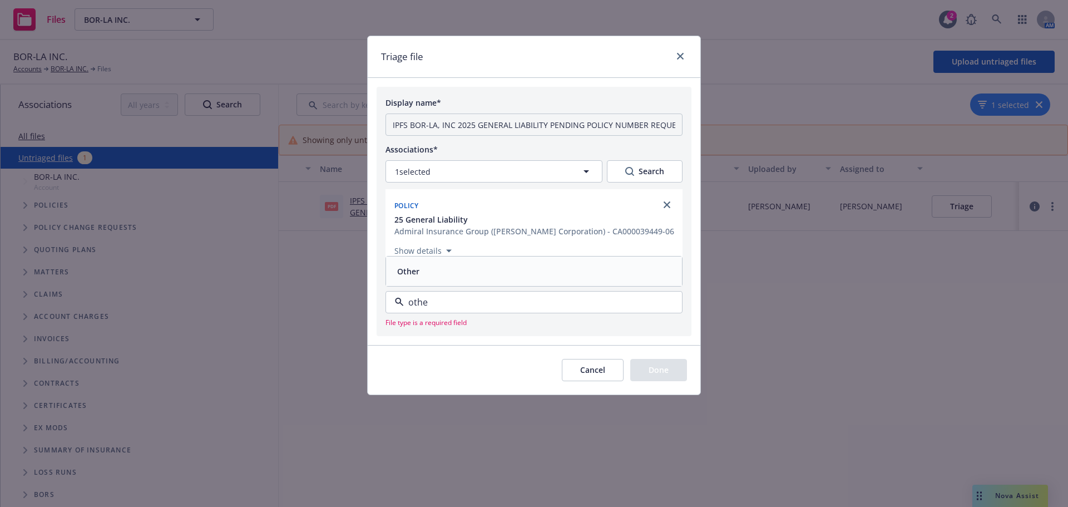
type input "other"
click at [447, 272] on div "Other" at bounding box center [534, 271] width 283 height 16
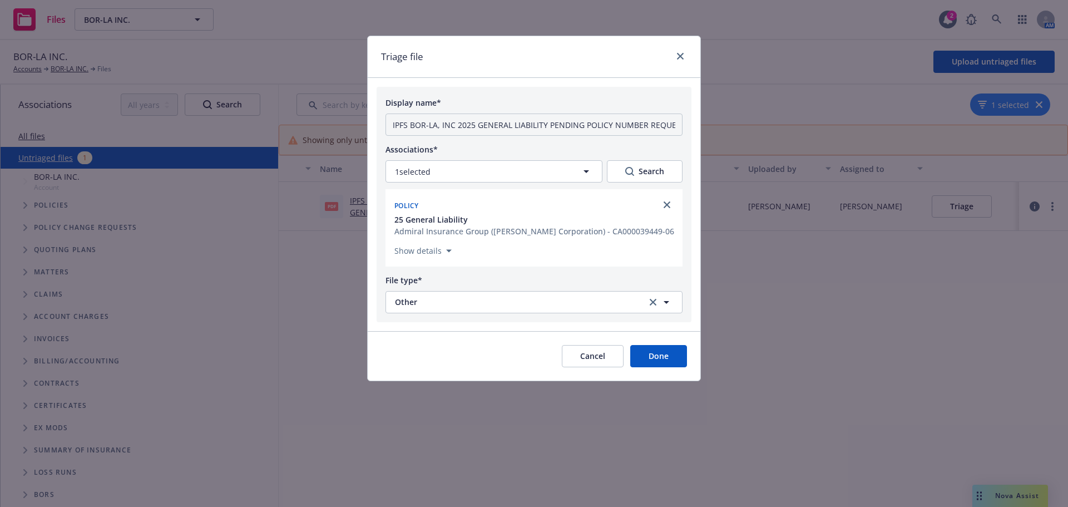
click at [674, 362] on button "Done" at bounding box center [658, 356] width 57 height 22
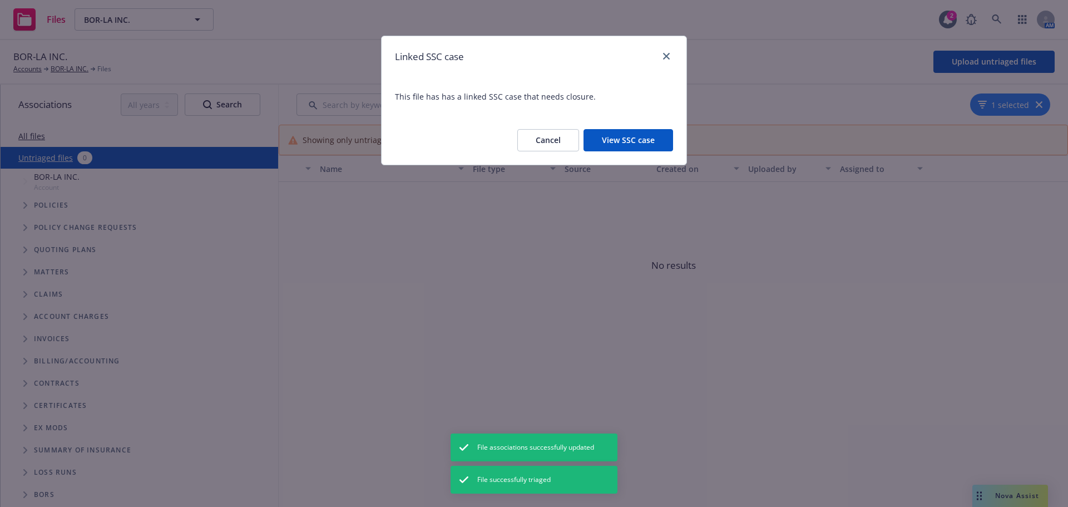
click at [550, 144] on button "Cancel" at bounding box center [548, 140] width 62 height 22
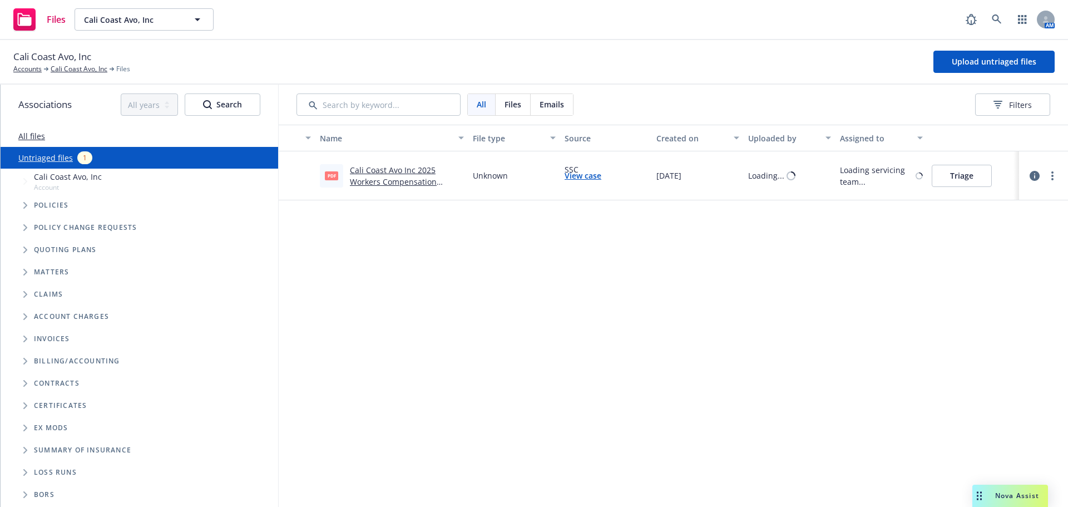
click at [392, 176] on link "Cali Coast Avo Inc 2025 Workers Compensation Reinstatement Eff 06-30-2025.pdf" at bounding box center [404, 182] width 108 height 34
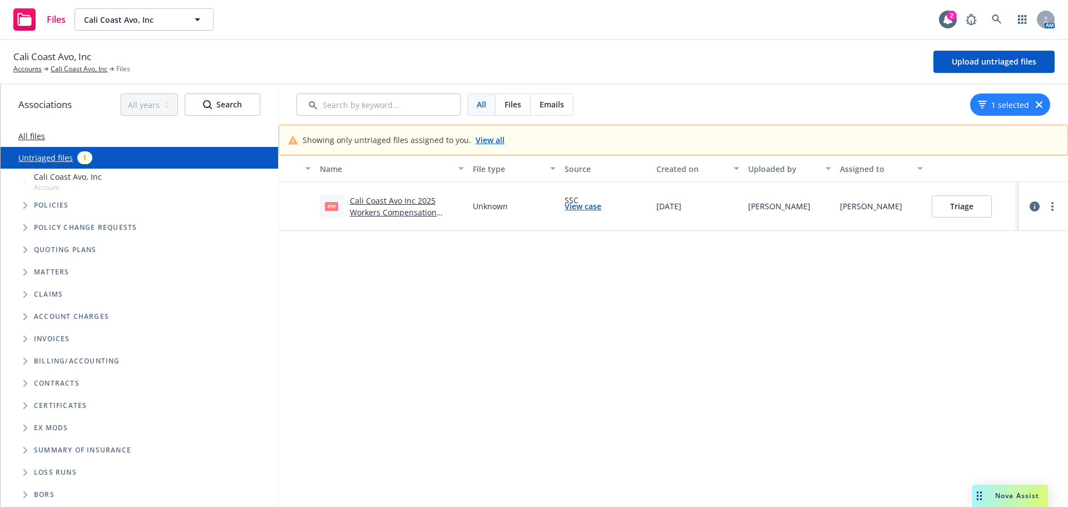
click at [932, 199] on button "Triage" at bounding box center [962, 206] width 60 height 22
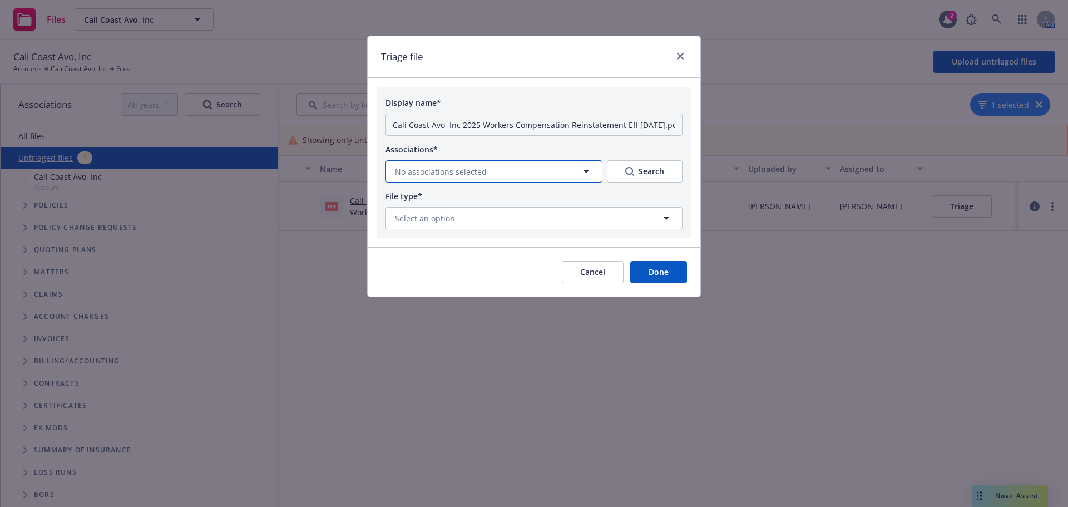
click at [418, 173] on span "No associations selected" at bounding box center [441, 172] width 92 height 12
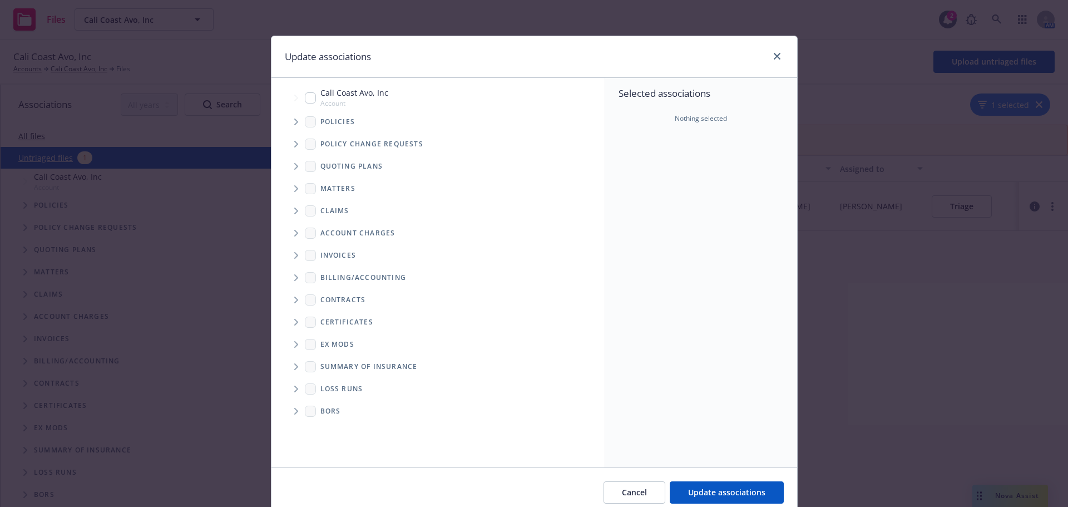
click at [294, 124] on span "Tree Example" at bounding box center [296, 122] width 18 height 18
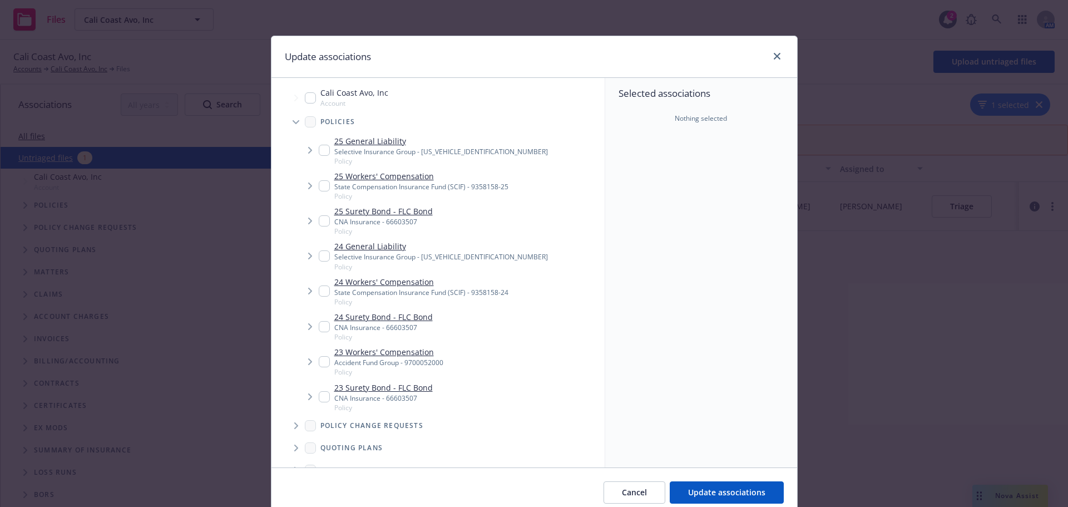
click at [297, 179] on div "25 Workers' Compensation State Compensation Insurance Fund (SCIF) - 9358158-25 …" at bounding box center [451, 185] width 308 height 35
checkbox input "true"
click at [301, 184] on span "Tree Example" at bounding box center [310, 186] width 18 height 18
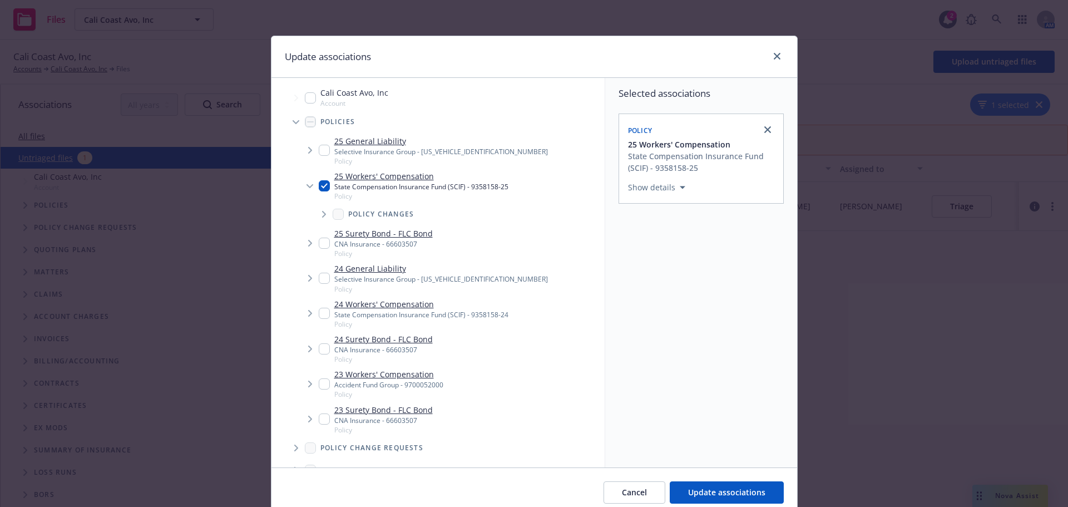
click at [306, 187] on icon "Tree Example" at bounding box center [309, 186] width 7 height 4
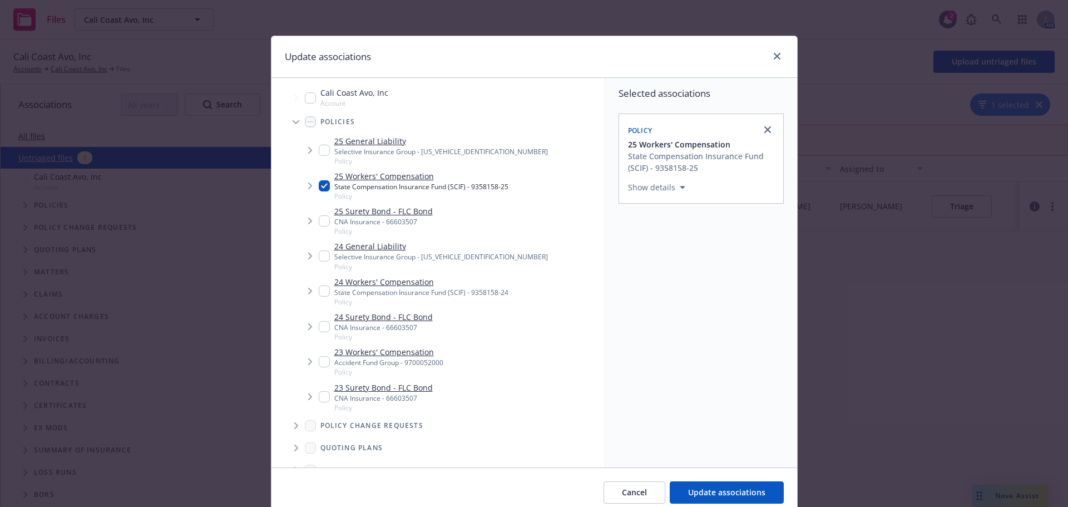
click at [308, 187] on icon "Tree Example" at bounding box center [310, 185] width 4 height 7
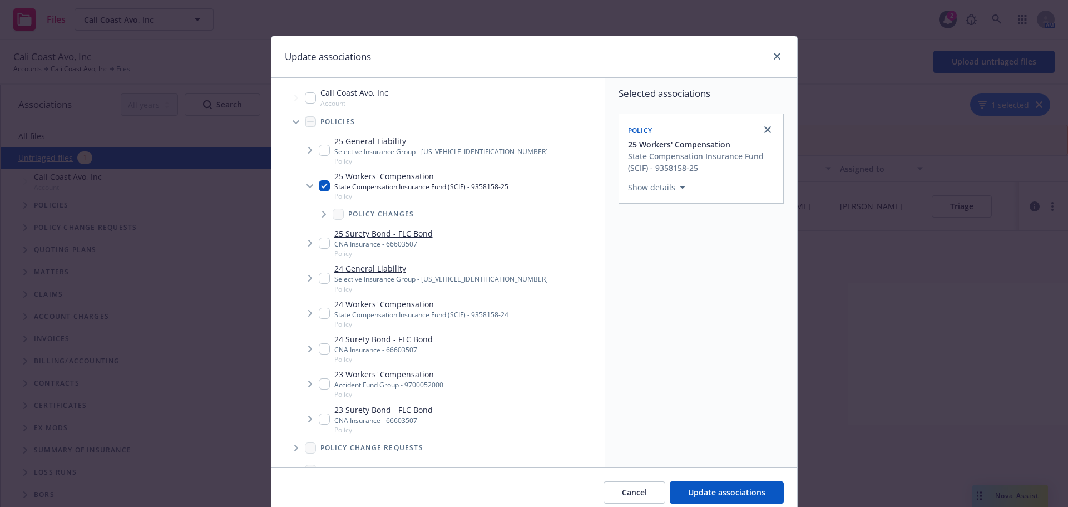
click at [324, 216] on span "Tree Example" at bounding box center [324, 214] width 18 height 18
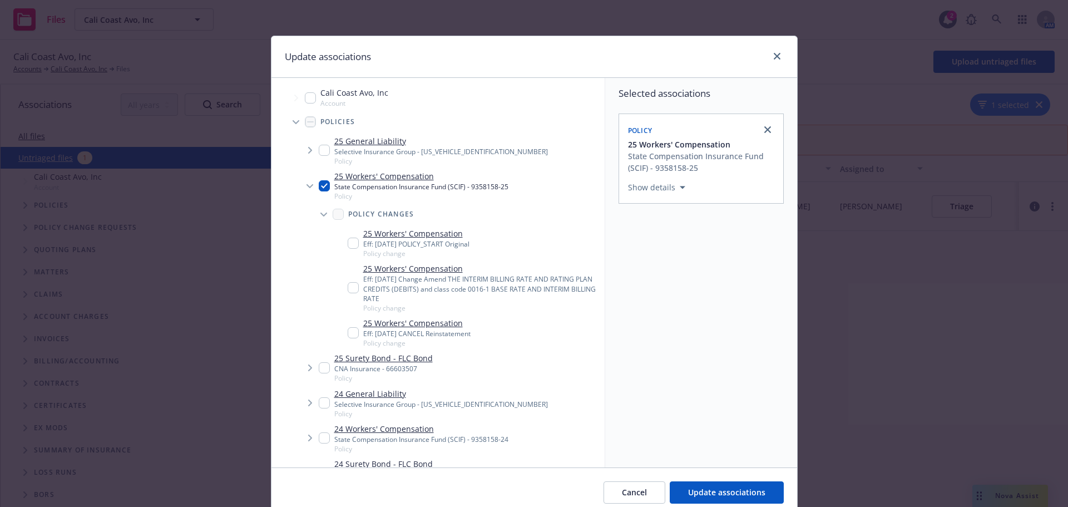
click at [349, 330] on input "Tree Example" at bounding box center [353, 332] width 11 height 11
checkbox input "true"
click at [680, 493] on button "Update associations" at bounding box center [727, 492] width 114 height 22
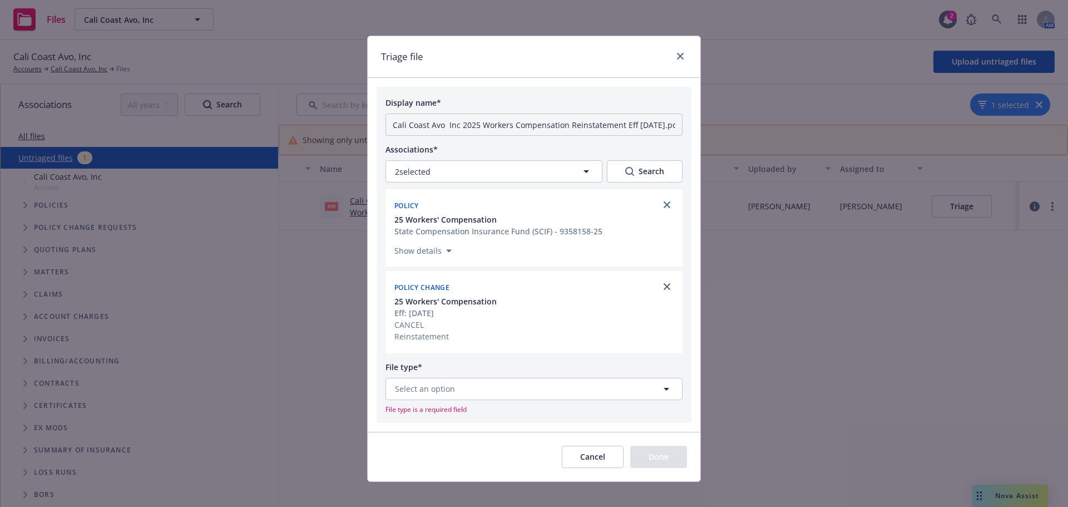
click at [446, 370] on div "File type*" at bounding box center [534, 366] width 297 height 13
click at [437, 384] on span "Select an option" at bounding box center [425, 389] width 60 height 12
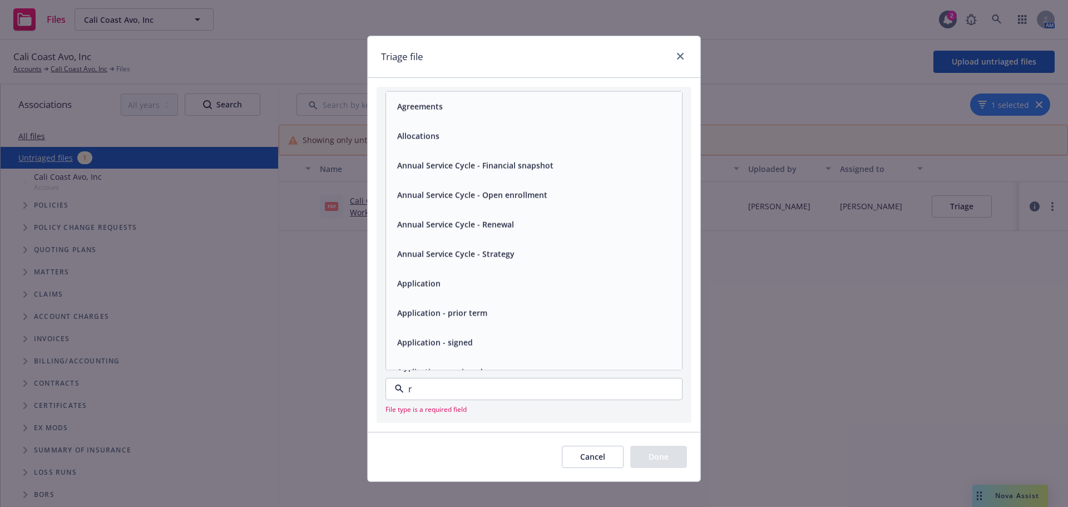
type input "re"
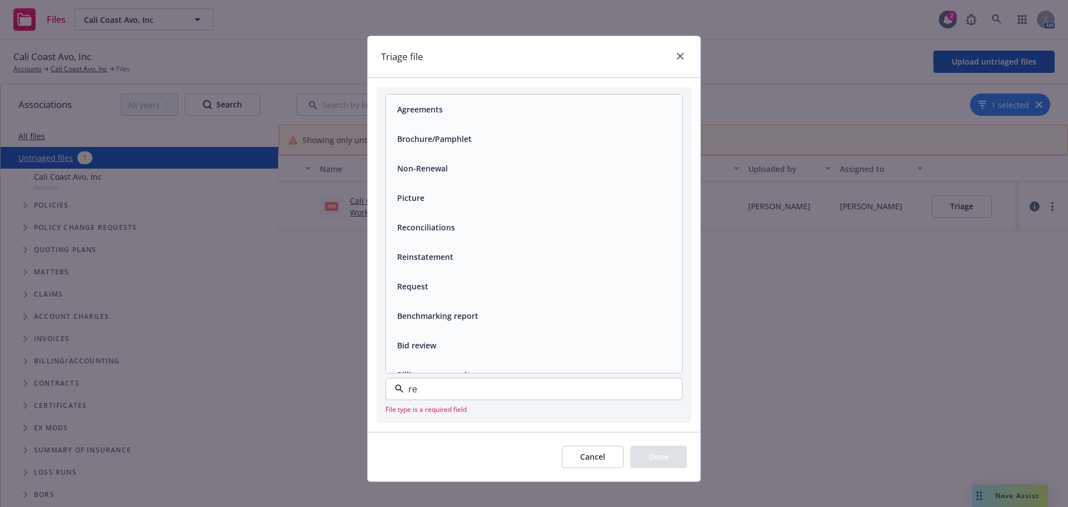
click at [452, 251] on div "Reinstatement" at bounding box center [534, 257] width 283 height 16
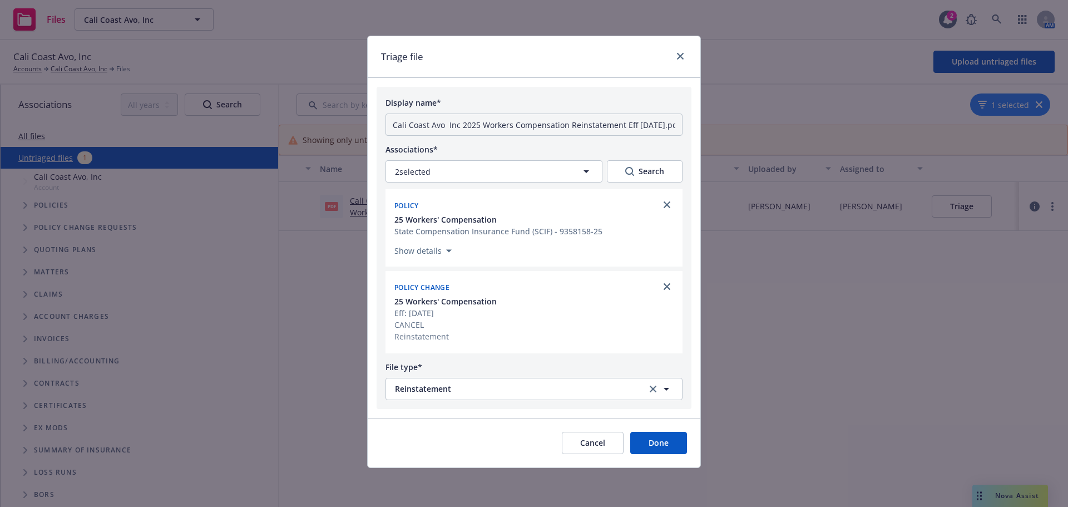
click at [639, 437] on button "Done" at bounding box center [658, 443] width 57 height 22
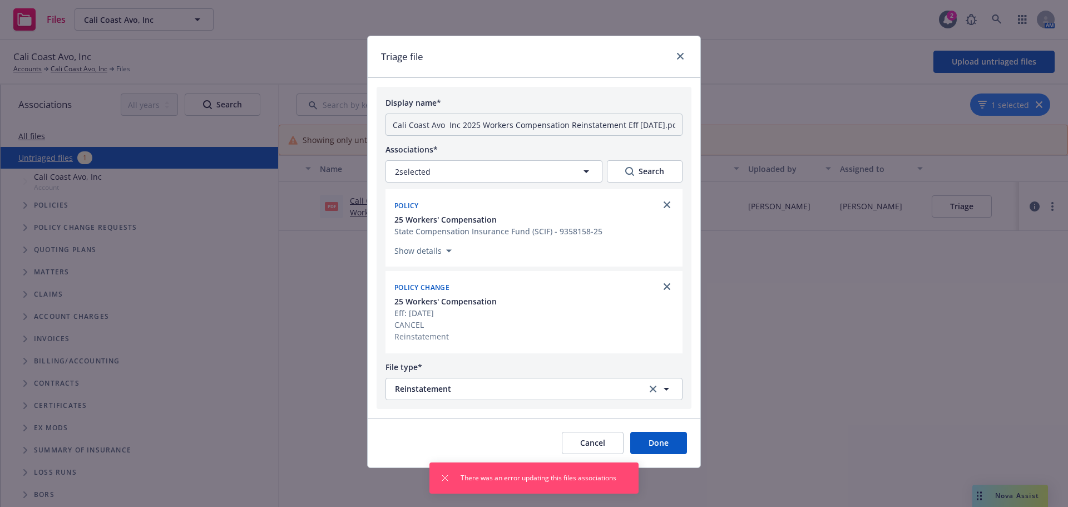
click at [657, 451] on button "Done" at bounding box center [658, 443] width 57 height 22
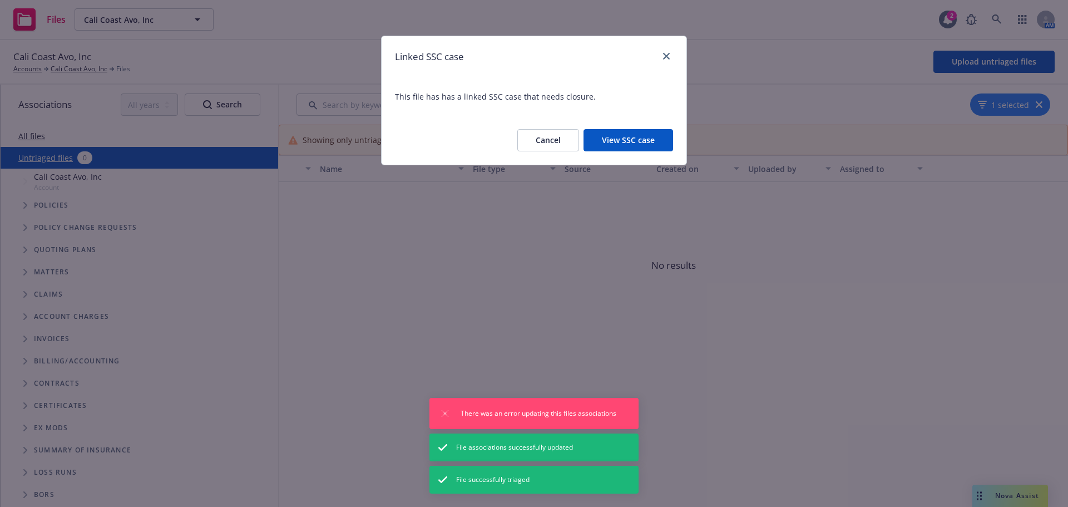
click at [556, 139] on button "Cancel" at bounding box center [548, 140] width 62 height 22
